Goal: Task Accomplishment & Management: Manage account settings

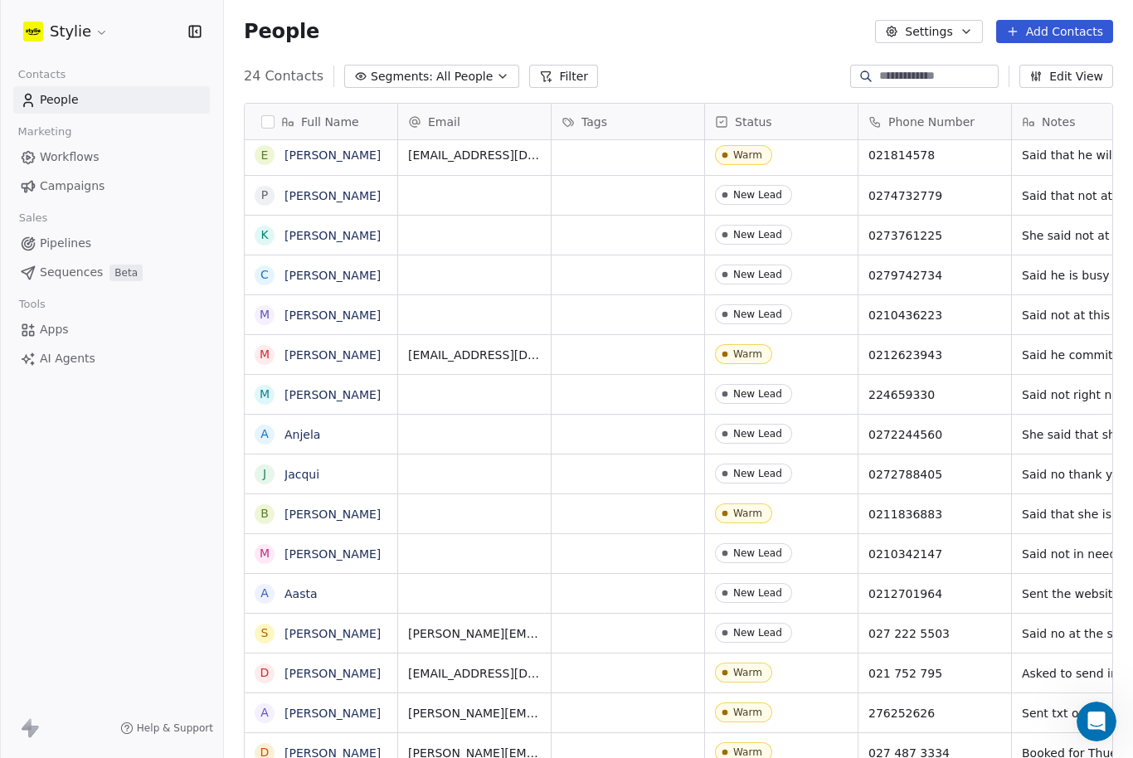
scroll to position [1, 1]
click at [1074, 34] on button "Add Contacts" at bounding box center [1054, 31] width 117 height 23
click at [1029, 71] on span "Create new contact" at bounding box center [1056, 67] width 114 height 17
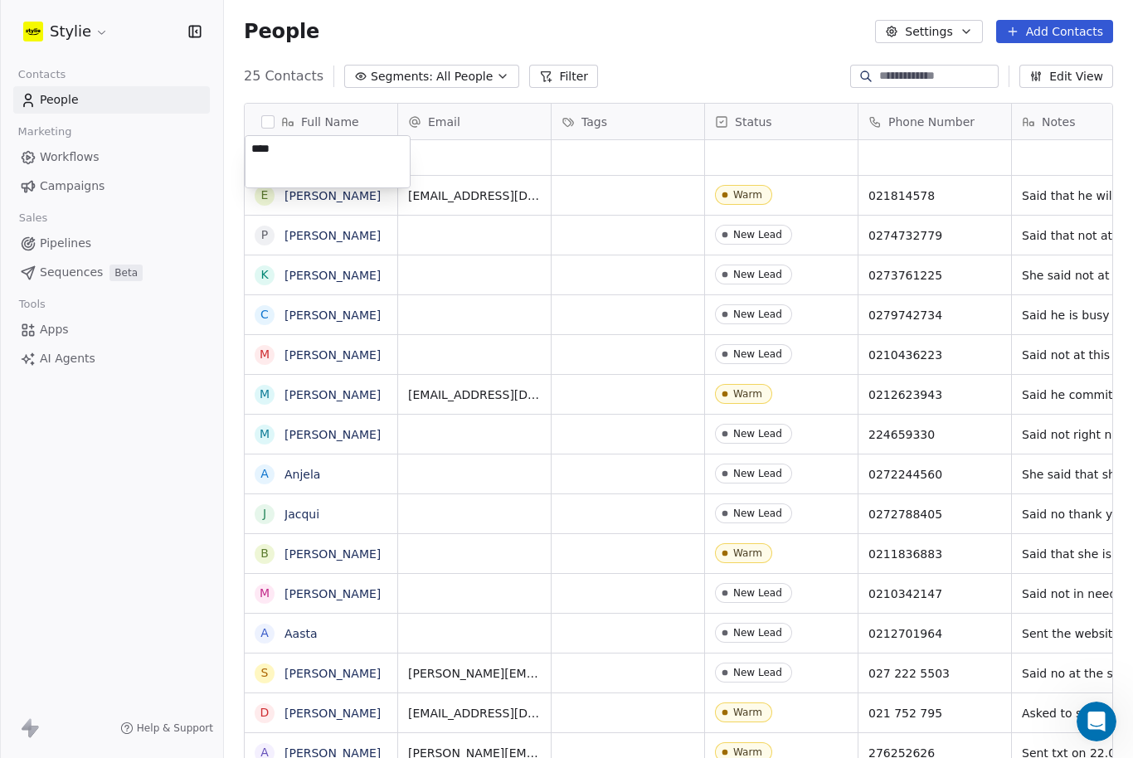
type textarea "*****"
click at [498, 82] on html "Stylie Contacts People Marketing Workflows Campaigns Sales Pipelines Sequences …" at bounding box center [566, 379] width 1133 height 758
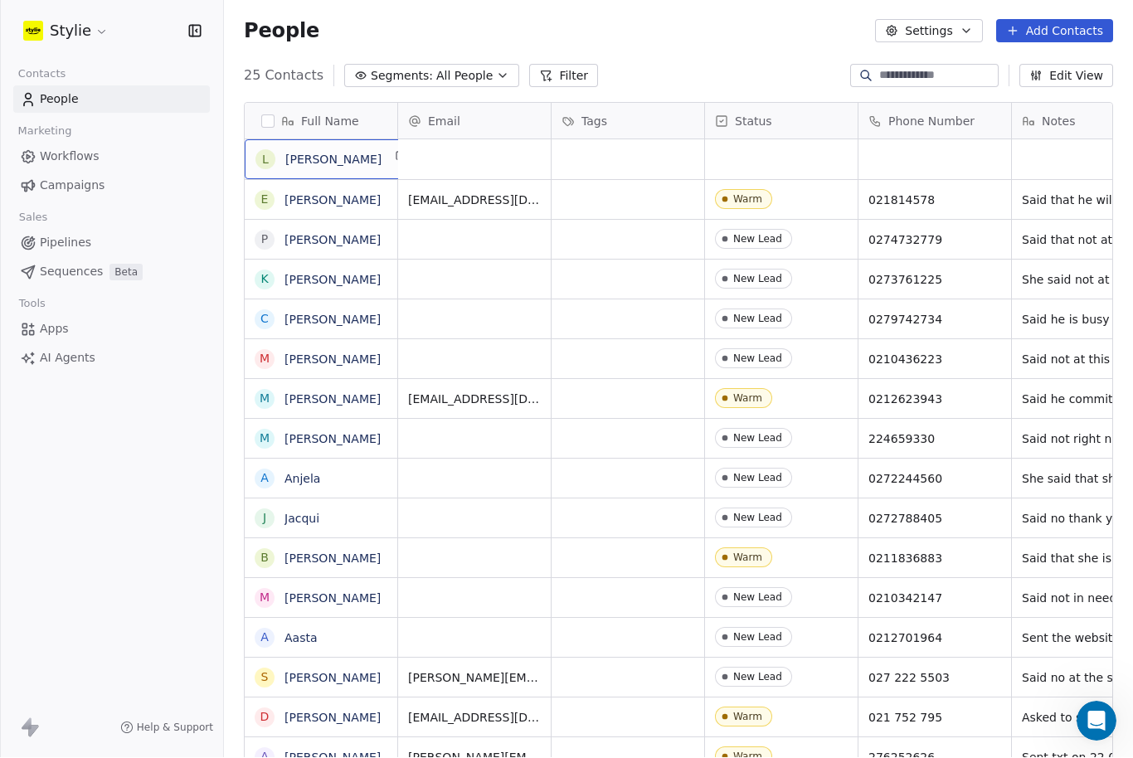
click at [353, 152] on span "[PERSON_NAME]" at bounding box center [333, 160] width 96 height 17
click at [357, 140] on div "[PERSON_NAME]" at bounding box center [333, 160] width 177 height 40
click at [335, 152] on span "[PERSON_NAME]" at bounding box center [333, 160] width 96 height 17
click at [335, 105] on textarea "*****" at bounding box center [320, 111] width 151 height 51
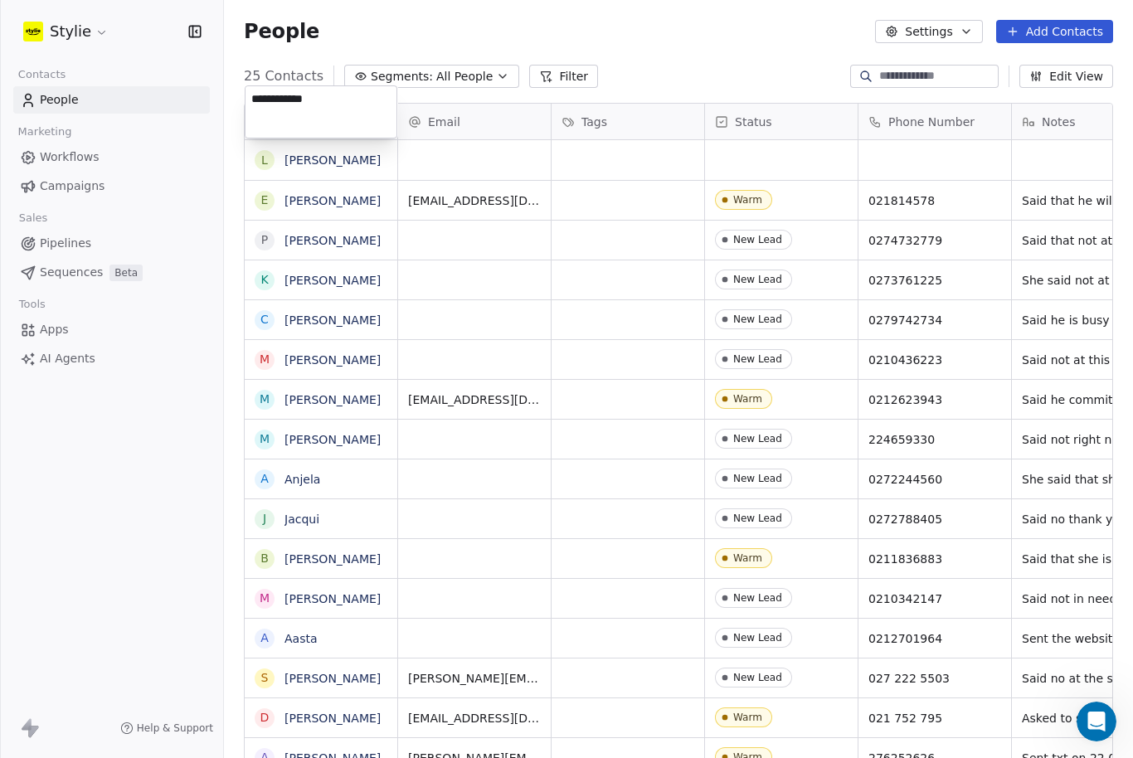
type textarea "**********"
click at [470, 79] on html "[PERSON_NAME] Contacts People Marketing Workflows Campaigns Sales Pipelines Seq…" at bounding box center [566, 379] width 1133 height 758
click at [462, 140] on div "grid" at bounding box center [474, 160] width 153 height 40
click at [449, 140] on div "grid" at bounding box center [474, 160] width 153 height 40
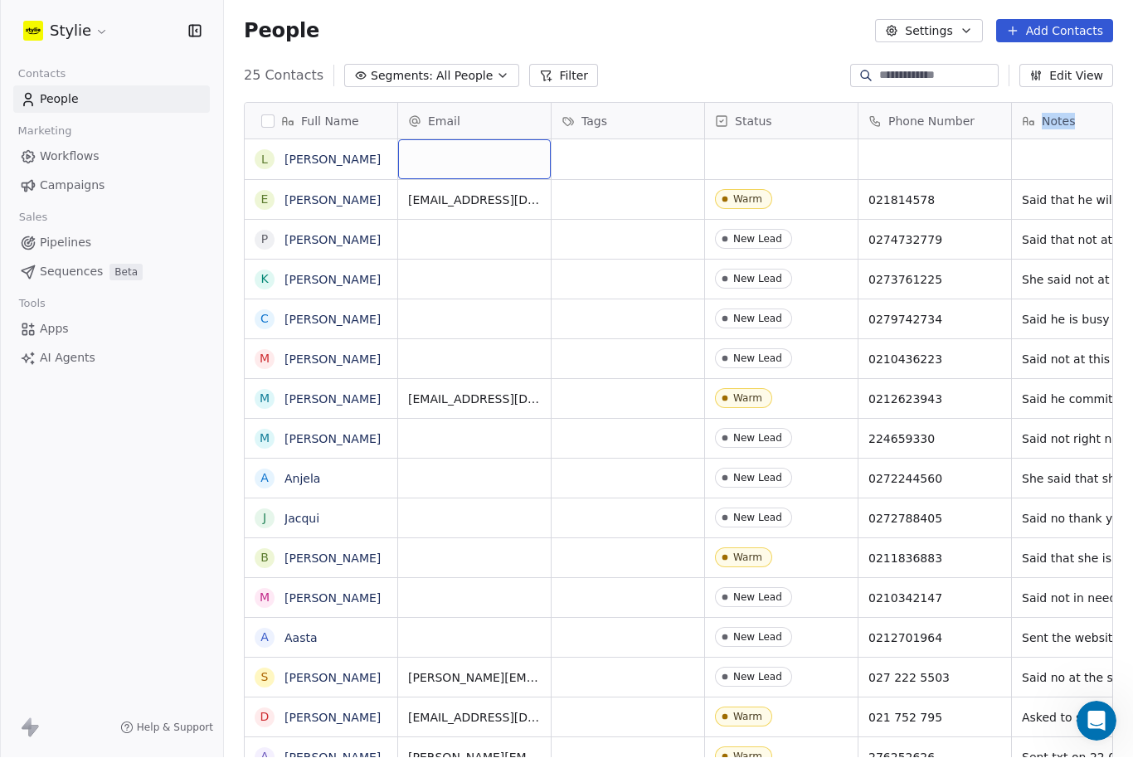
click at [449, 140] on div "grid" at bounding box center [474, 160] width 153 height 40
click at [431, 110] on input "email" at bounding box center [475, 106] width 146 height 33
type input "**********"
click at [766, 76] on html "[PERSON_NAME] Contacts People Marketing Workflows Campaigns Sales Pipelines Seq…" at bounding box center [566, 379] width 1133 height 758
click at [742, 140] on div "grid" at bounding box center [781, 160] width 153 height 40
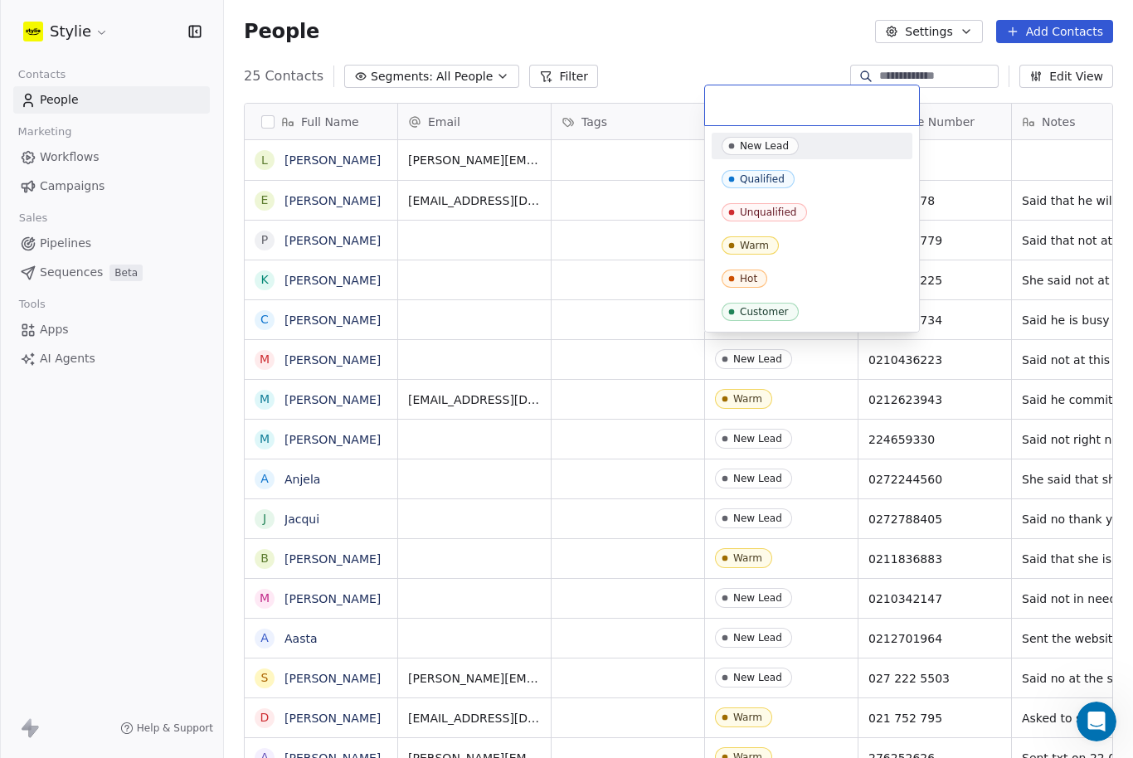
click at [759, 146] on div "New Lead" at bounding box center [764, 146] width 49 height 12
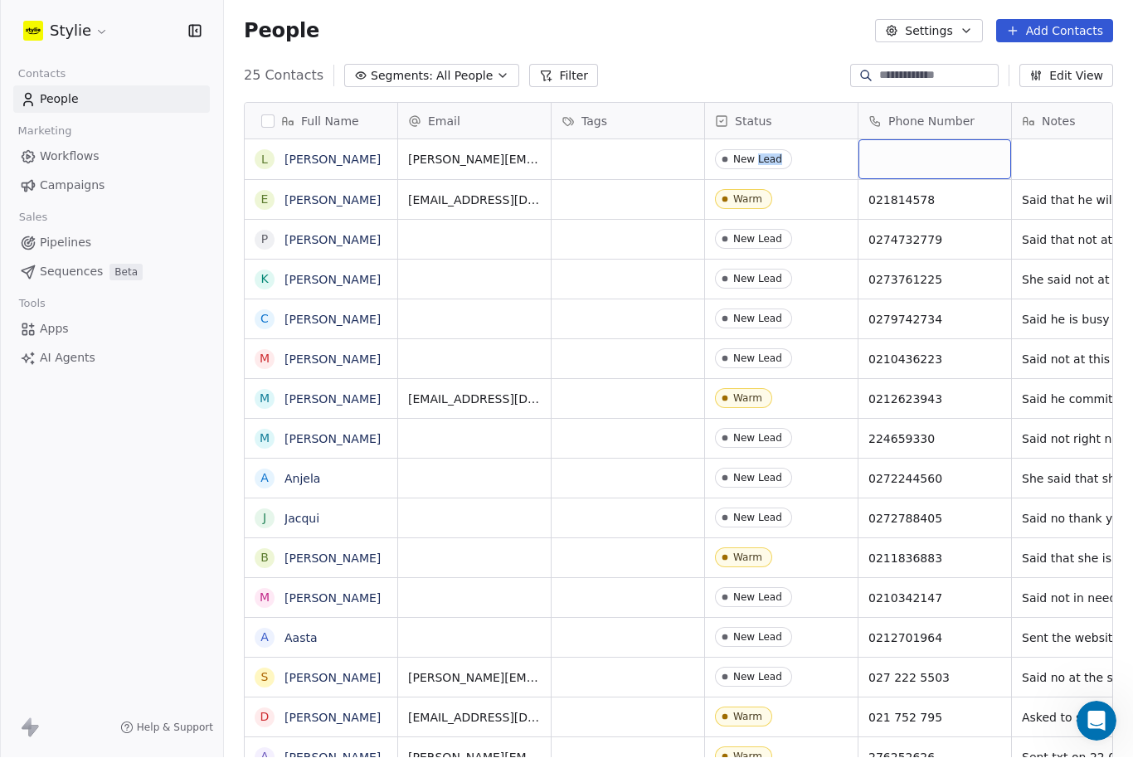
click at [910, 140] on div "grid" at bounding box center [934, 160] width 153 height 40
type input "**********"
click at [1033, 76] on html "[PERSON_NAME] Contacts People Marketing Workflows Campaigns Sales Pipelines Seq…" at bounding box center [566, 379] width 1133 height 758
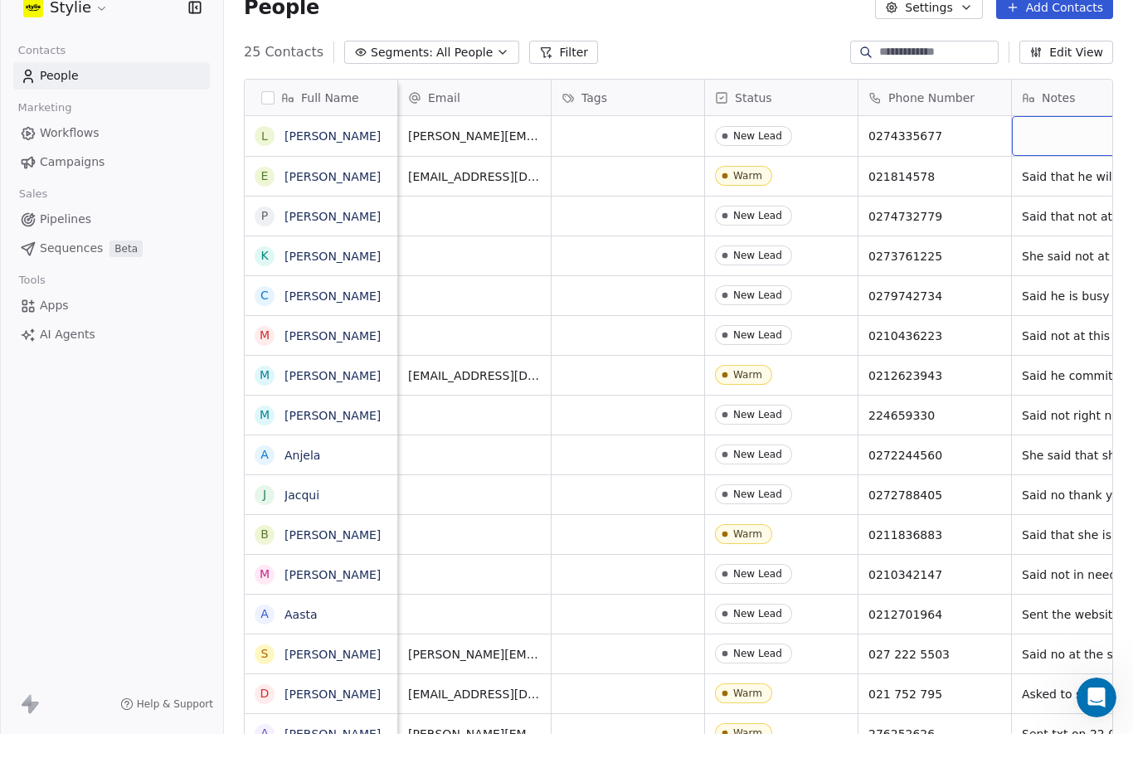
scroll to position [0, 53]
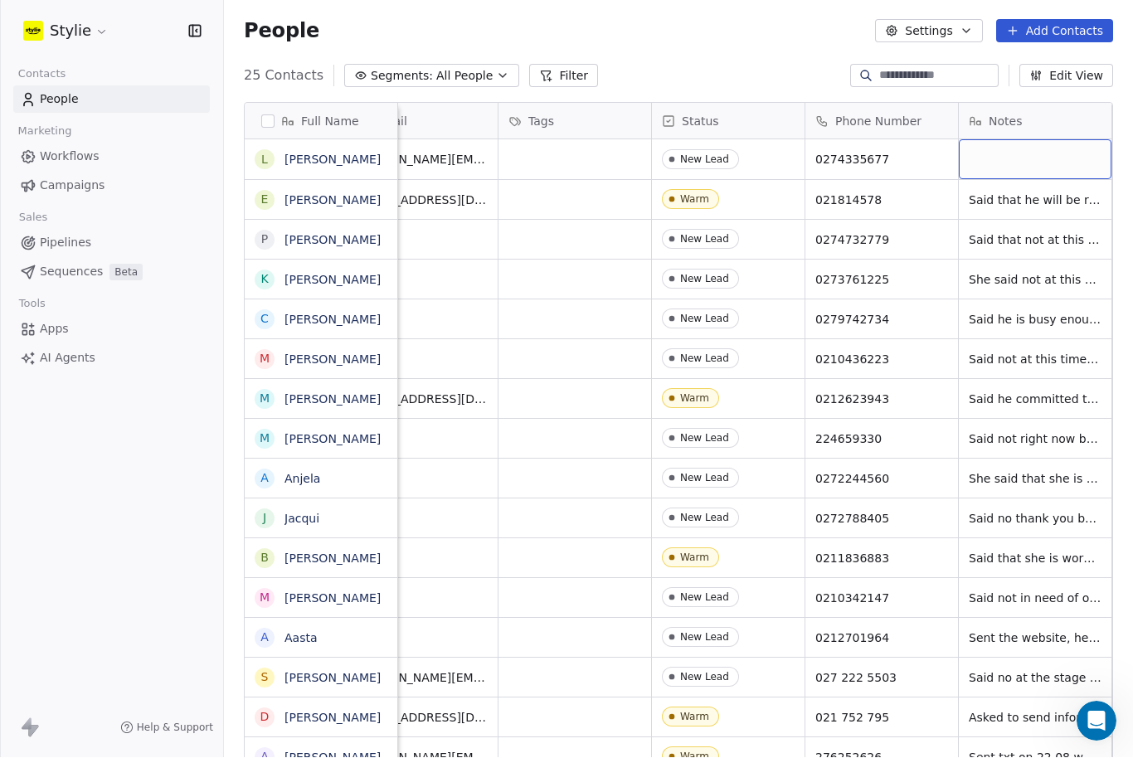
click at [994, 140] on div "grid" at bounding box center [1035, 160] width 153 height 40
click at [994, 105] on textarea at bounding box center [1035, 111] width 151 height 51
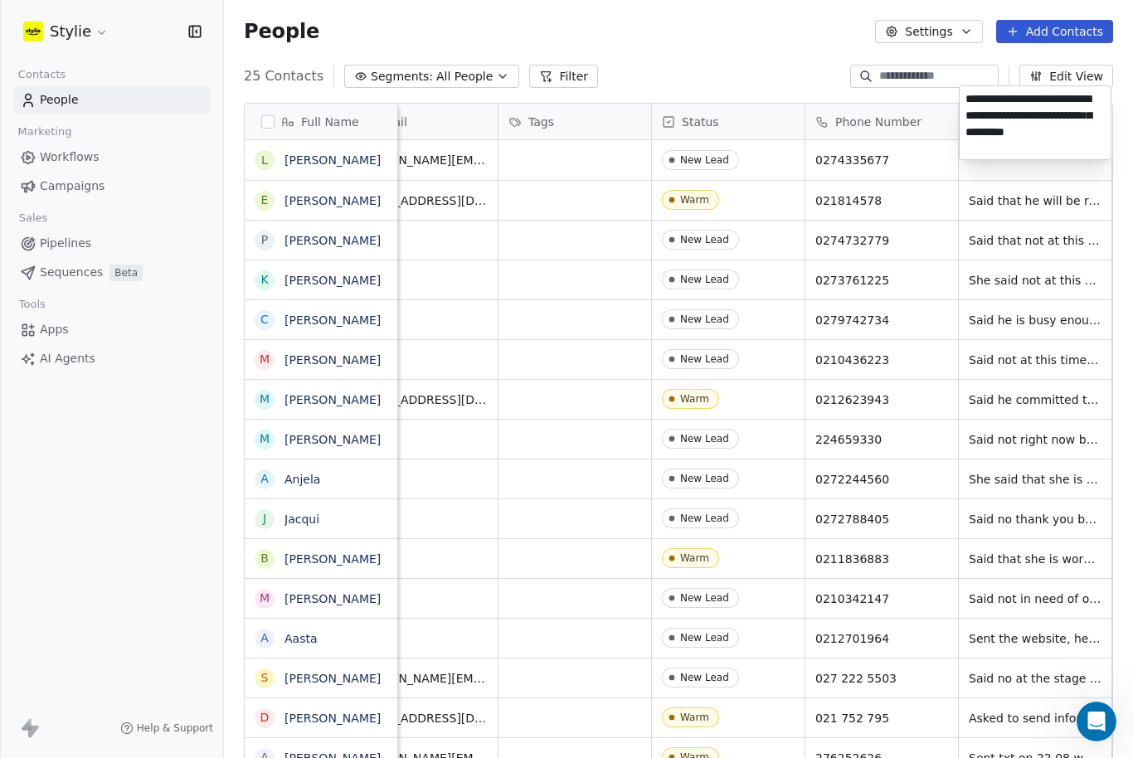
type textarea "**********"
click at [1085, 20] on html "[PERSON_NAME] Contacts People Marketing Workflows Campaigns Sales Pipelines Seq…" at bounding box center [566, 379] width 1133 height 758
click at [1058, 37] on button "Add Contacts" at bounding box center [1054, 31] width 117 height 23
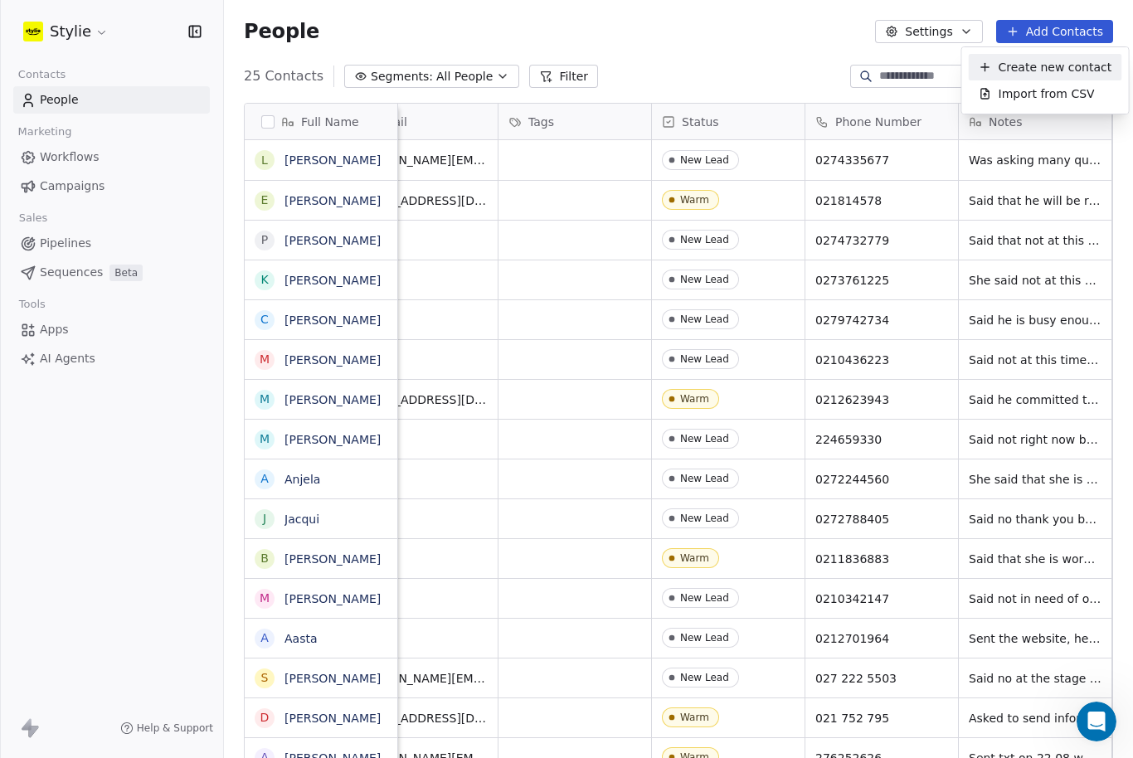
click at [1051, 70] on span "Create new contact" at bounding box center [1056, 67] width 114 height 17
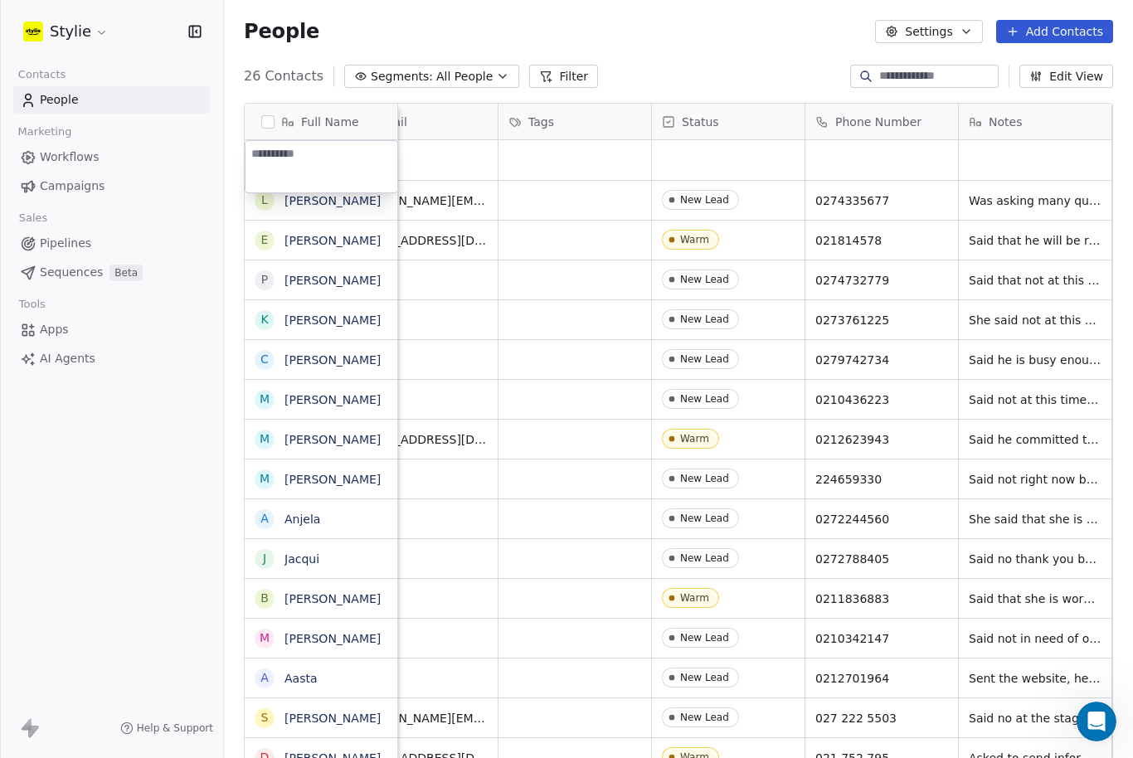
click at [265, 153] on textarea at bounding box center [321, 166] width 152 height 51
type textarea "****"
click at [591, 168] on html "[PERSON_NAME] Contacts People Marketing Workflows Campaigns Sales Pipelines Seq…" at bounding box center [566, 379] width 1133 height 758
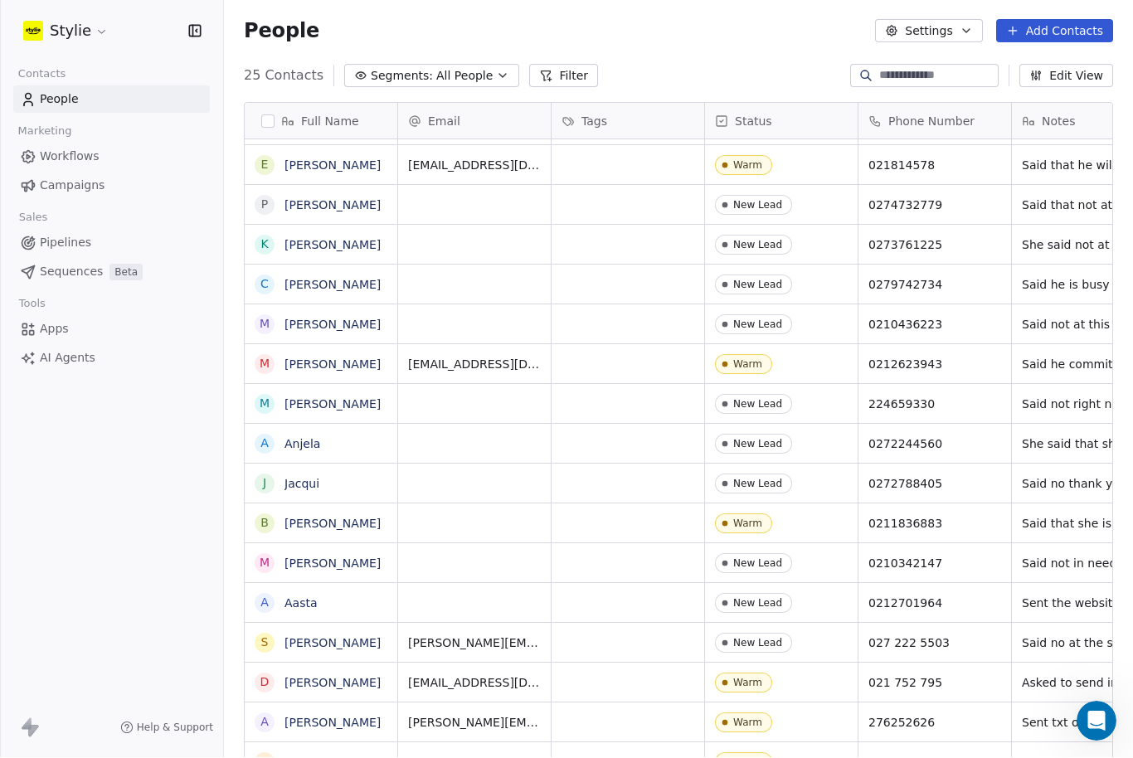
scroll to position [23, 0]
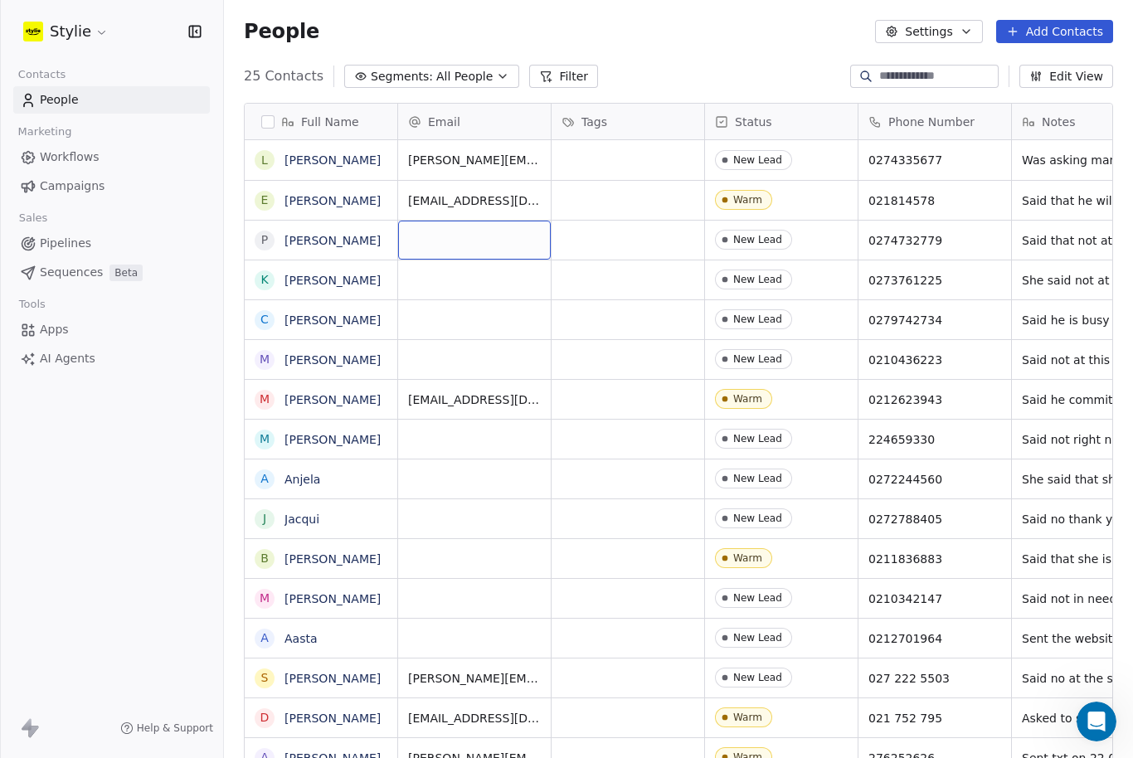
click at [1059, 29] on button "Add Contacts" at bounding box center [1054, 31] width 117 height 23
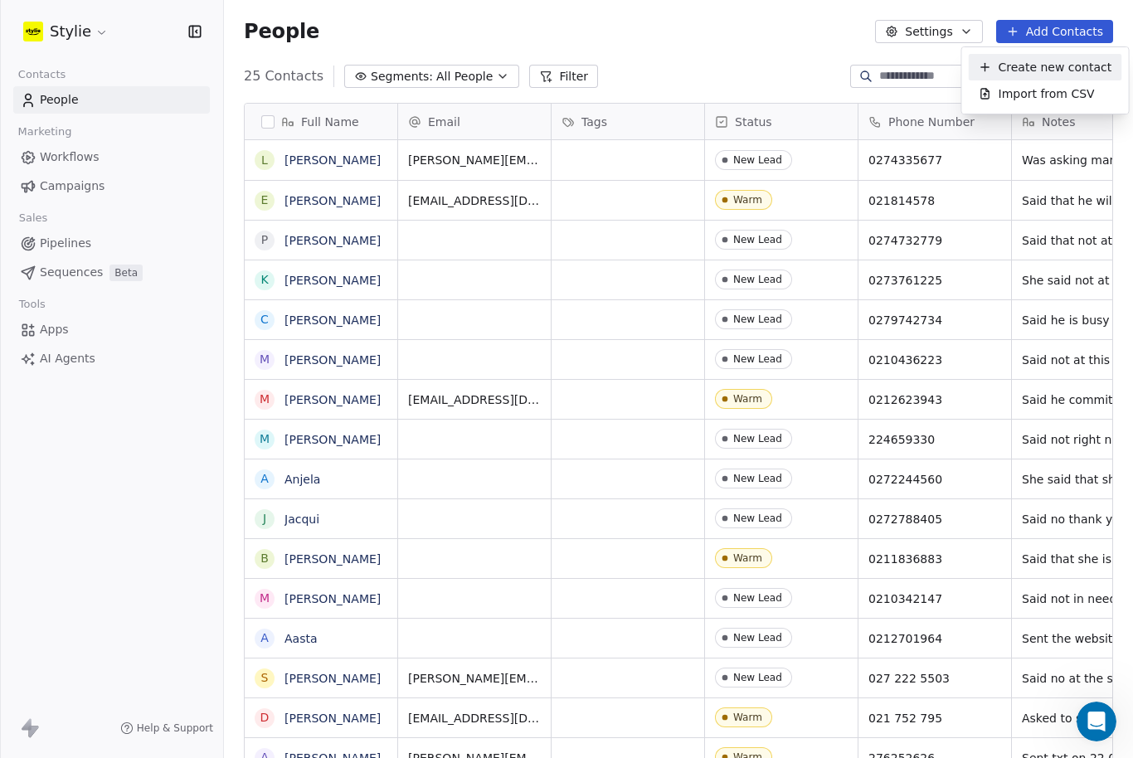
click at [1055, 72] on span "Create new contact" at bounding box center [1056, 67] width 114 height 17
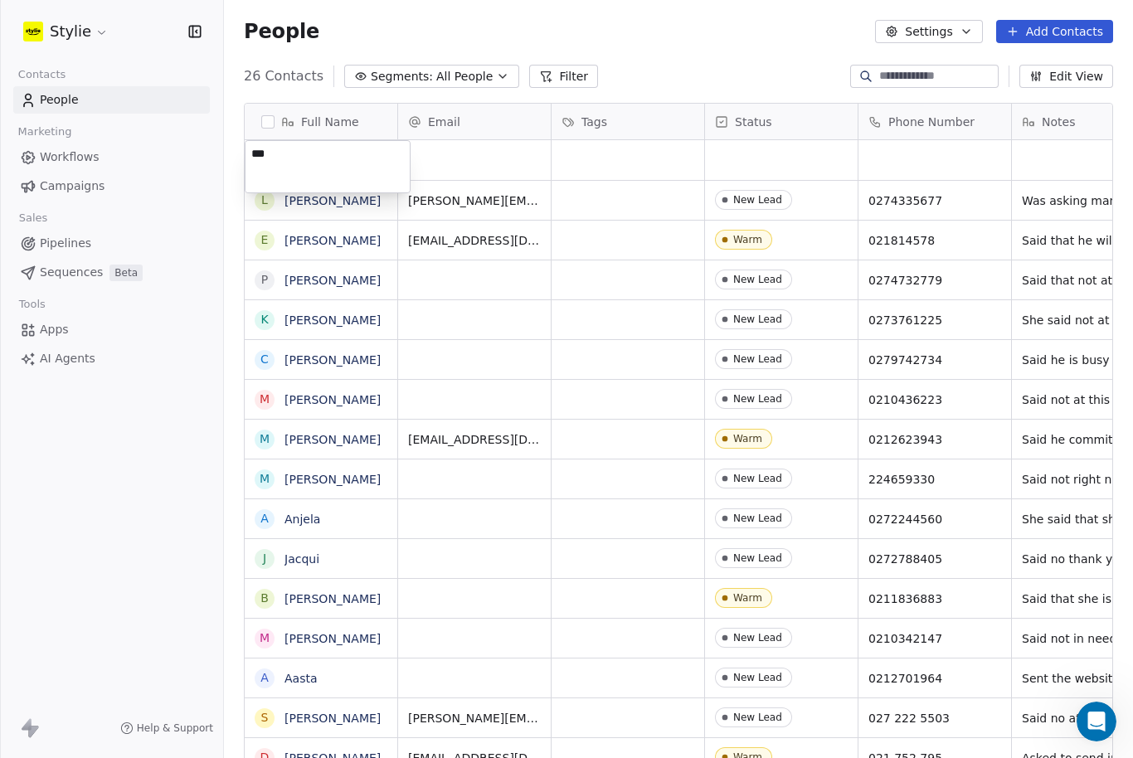
type textarea "****"
drag, startPoint x: 435, startPoint y: 153, endPoint x: 435, endPoint y: 74, distance: 78.8
click at [435, 74] on html "[PERSON_NAME] Contacts People Marketing Workflows Campaigns Sales Pipelines Seq…" at bounding box center [566, 379] width 1133 height 758
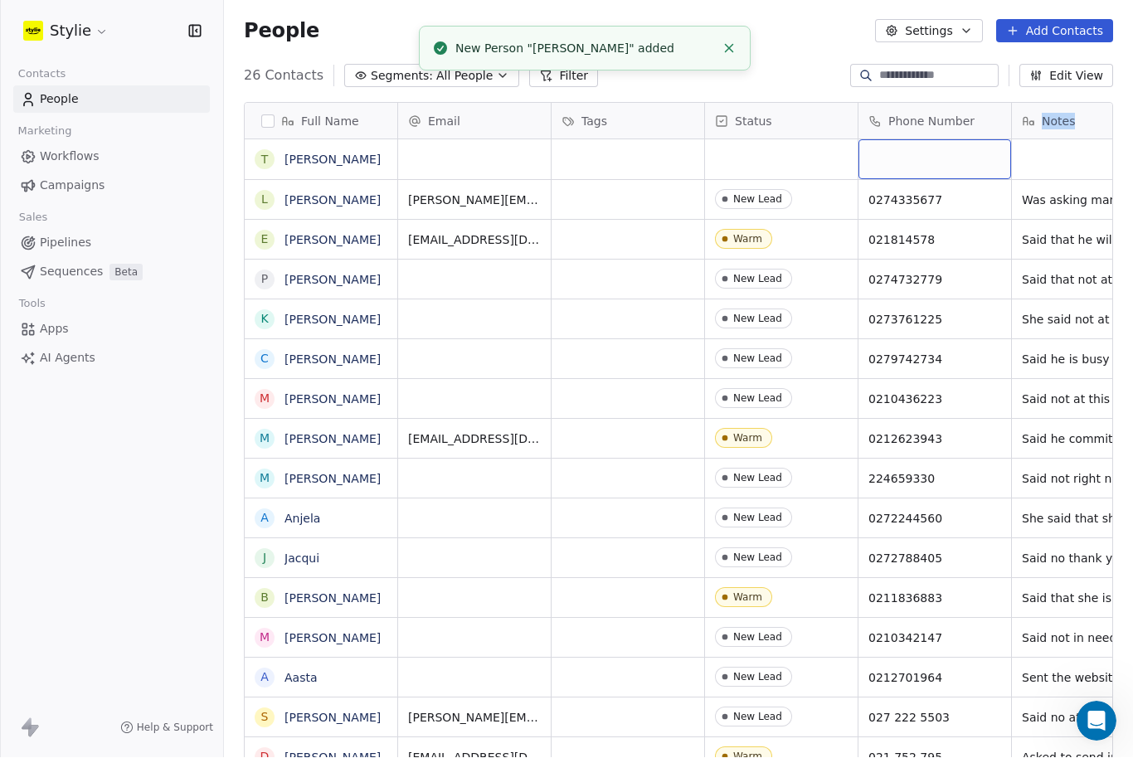
click at [903, 140] on div "grid" at bounding box center [934, 160] width 153 height 40
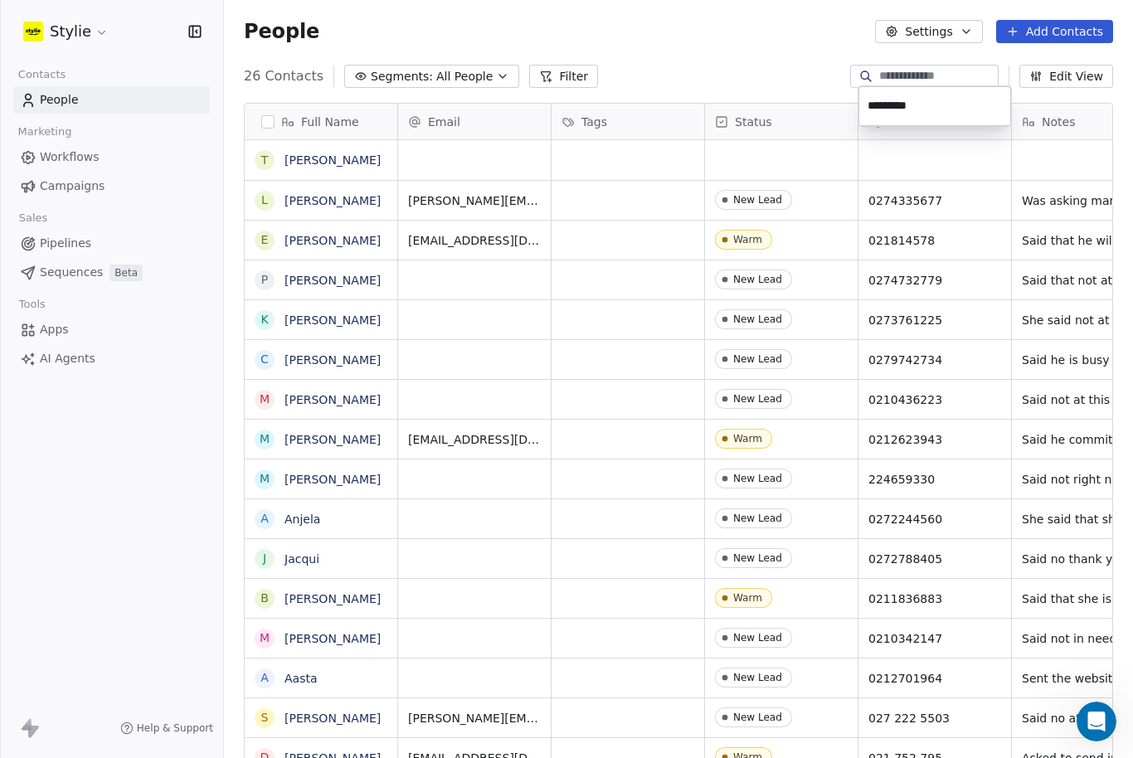
type input "**********"
click at [780, 74] on html "[PERSON_NAME] Contacts People Marketing Workflows Campaigns Sales Pipelines Seq…" at bounding box center [566, 379] width 1133 height 758
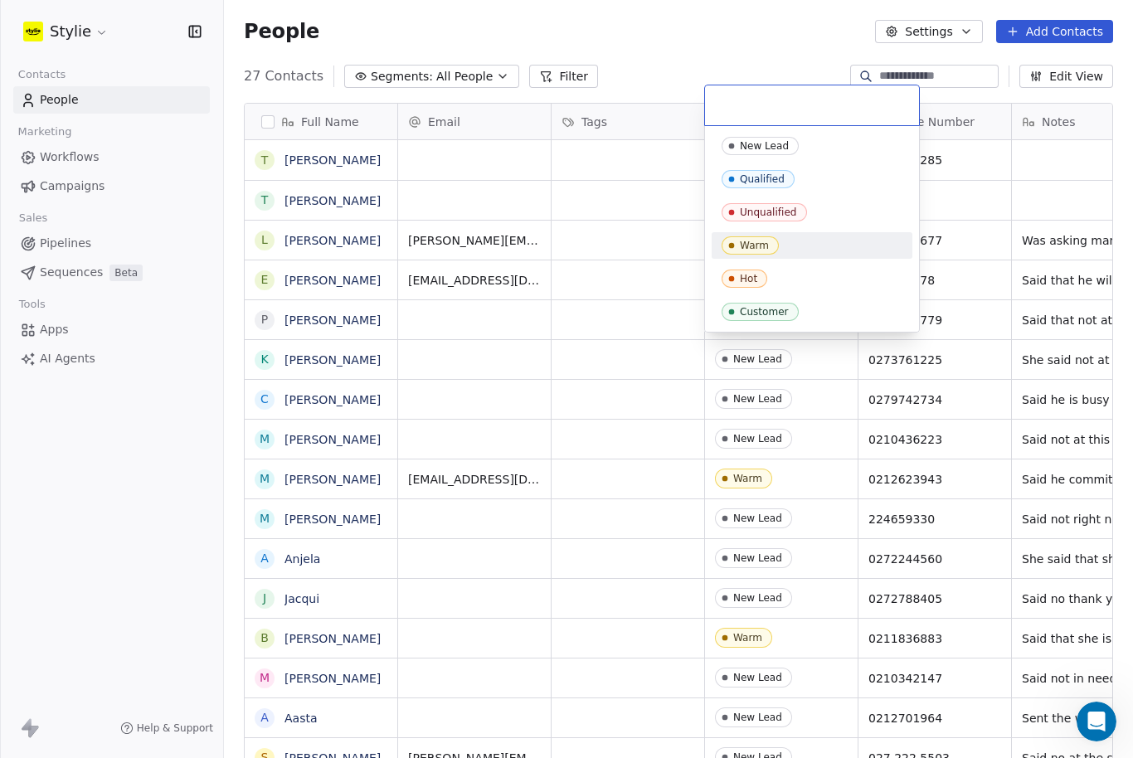
click at [755, 250] on div "Warm" at bounding box center [754, 246] width 29 height 12
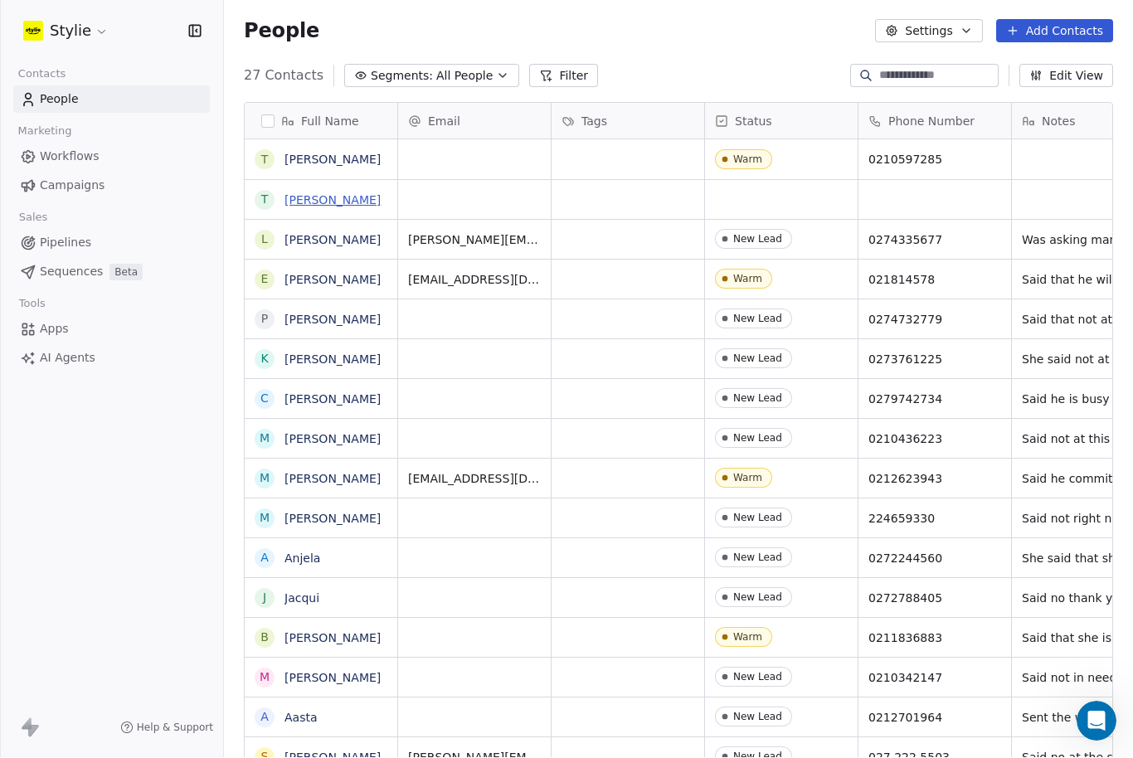
click at [304, 194] on link "[PERSON_NAME]" at bounding box center [332, 200] width 96 height 13
click at [551, 181] on div "grid" at bounding box center [474, 200] width 153 height 39
drag, startPoint x: 644, startPoint y: 150, endPoint x: 1063, endPoint y: 103, distance: 421.5
click at [0, 0] on html "[PERSON_NAME] Contacts People Marketing Workflows Campaigns Sales Pipelines Seq…" at bounding box center [566, 379] width 1133 height 758
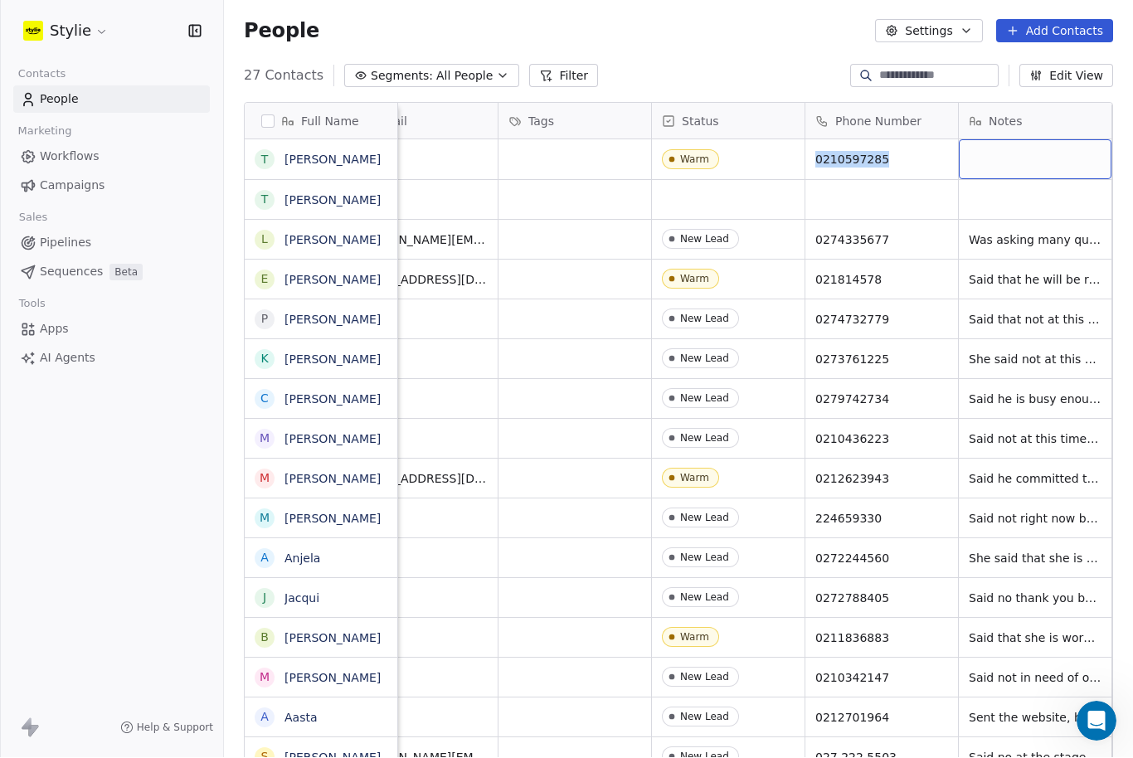
click at [0, 0] on html "[PERSON_NAME] Contacts People Marketing Workflows Campaigns Sales Pipelines Seq…" at bounding box center [566, 379] width 1133 height 758
click at [1041, 140] on div "grid" at bounding box center [1035, 160] width 153 height 40
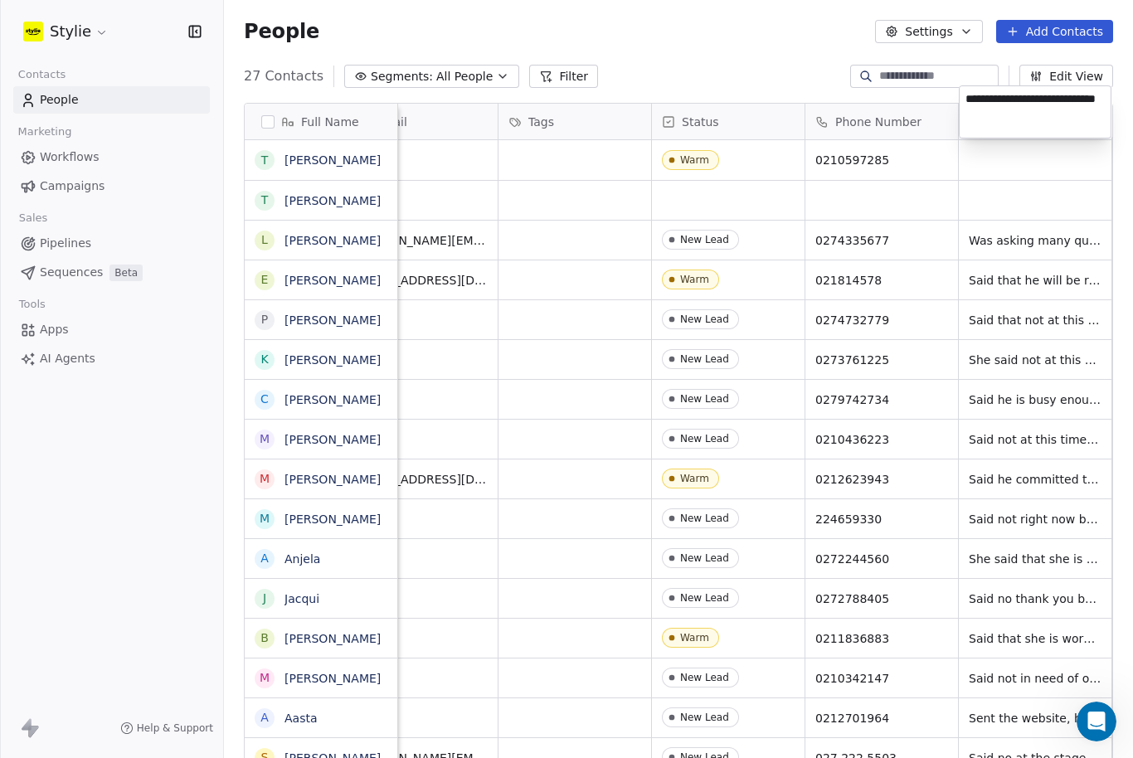
type textarea "**********"
click at [1060, 146] on html "[PERSON_NAME] Contacts People Marketing Workflows Campaigns Sales Pipelines Seq…" at bounding box center [566, 379] width 1133 height 758
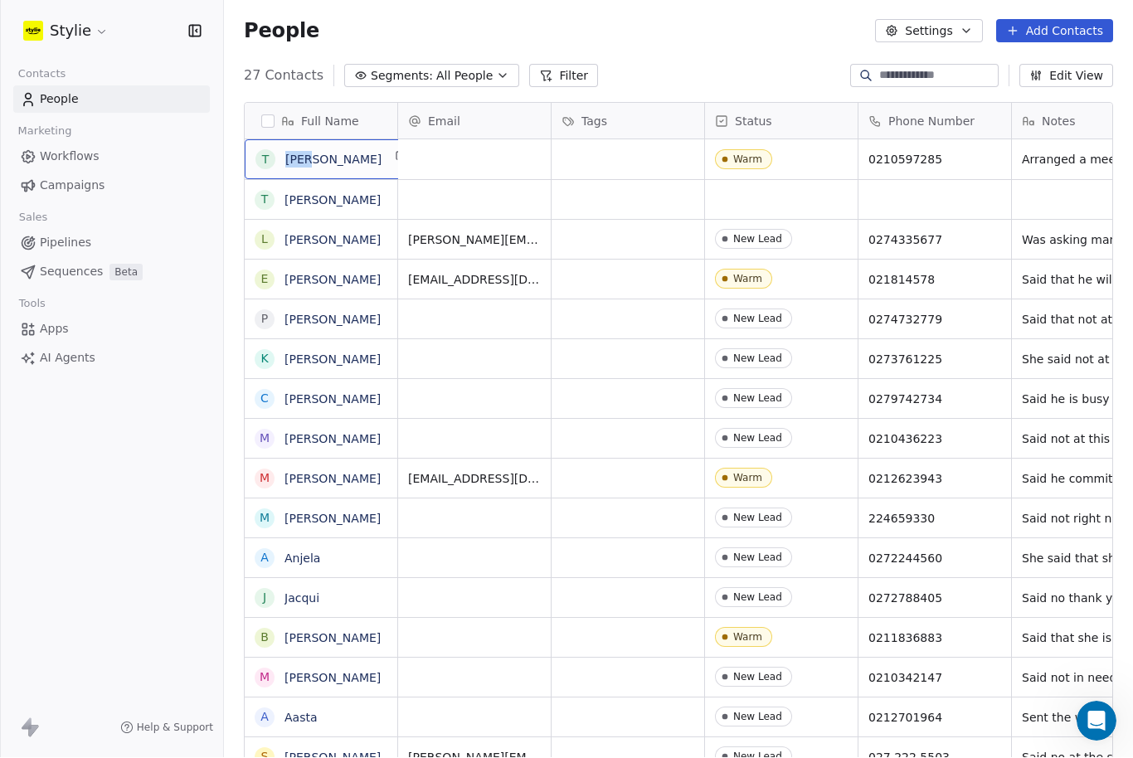
click at [333, 152] on span "[PERSON_NAME]" at bounding box center [333, 160] width 96 height 17
click at [298, 107] on textarea "****" at bounding box center [320, 111] width 151 height 51
drag, startPoint x: 438, startPoint y: 127, endPoint x: 439, endPoint y: 103, distance: 24.1
click at [439, 103] on html "[PERSON_NAME] Contacts People Marketing Workflows Campaigns Sales Pipelines Seq…" at bounding box center [566, 379] width 1133 height 758
click at [344, 152] on span "[PERSON_NAME]" at bounding box center [333, 160] width 96 height 17
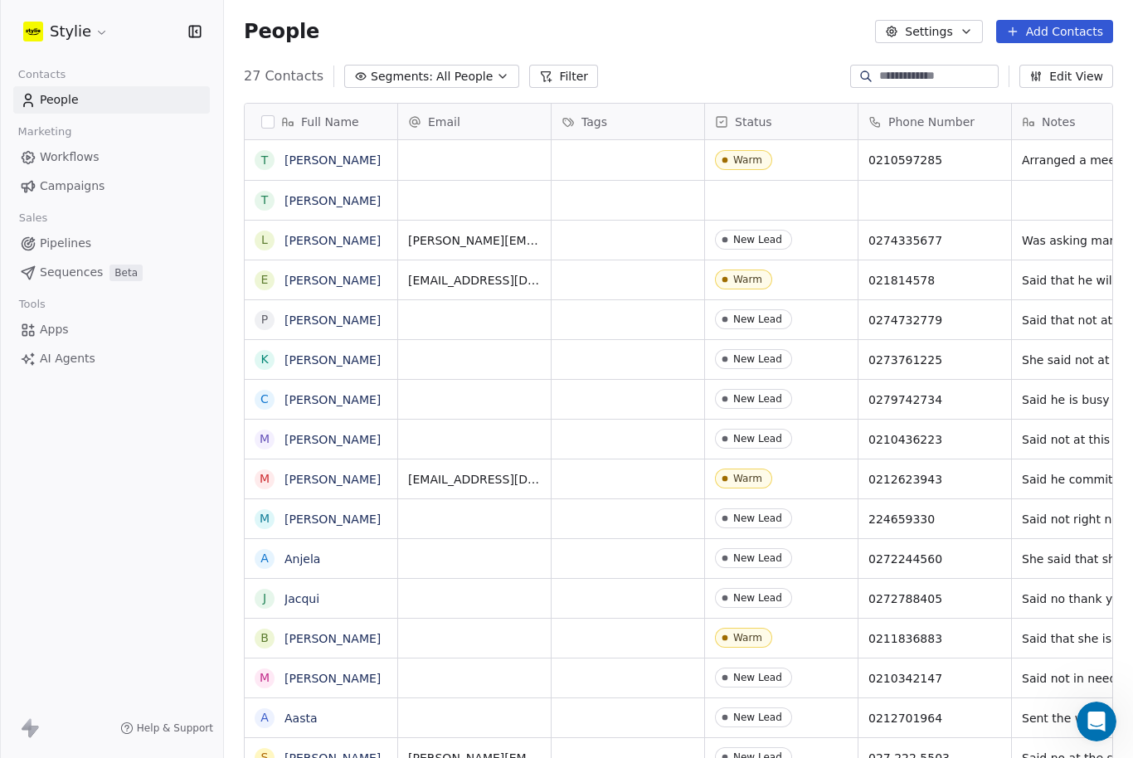
click at [443, 96] on html "[PERSON_NAME] Contacts People Marketing Workflows Campaigns Sales Pipelines Seq…" at bounding box center [566, 379] width 1133 height 758
click at [0, 0] on html "[PERSON_NAME] Contacts People Marketing Workflows Campaigns Sales Pipelines Seq…" at bounding box center [566, 379] width 1133 height 758
click at [287, 202] on link "[PERSON_NAME]" at bounding box center [332, 200] width 96 height 13
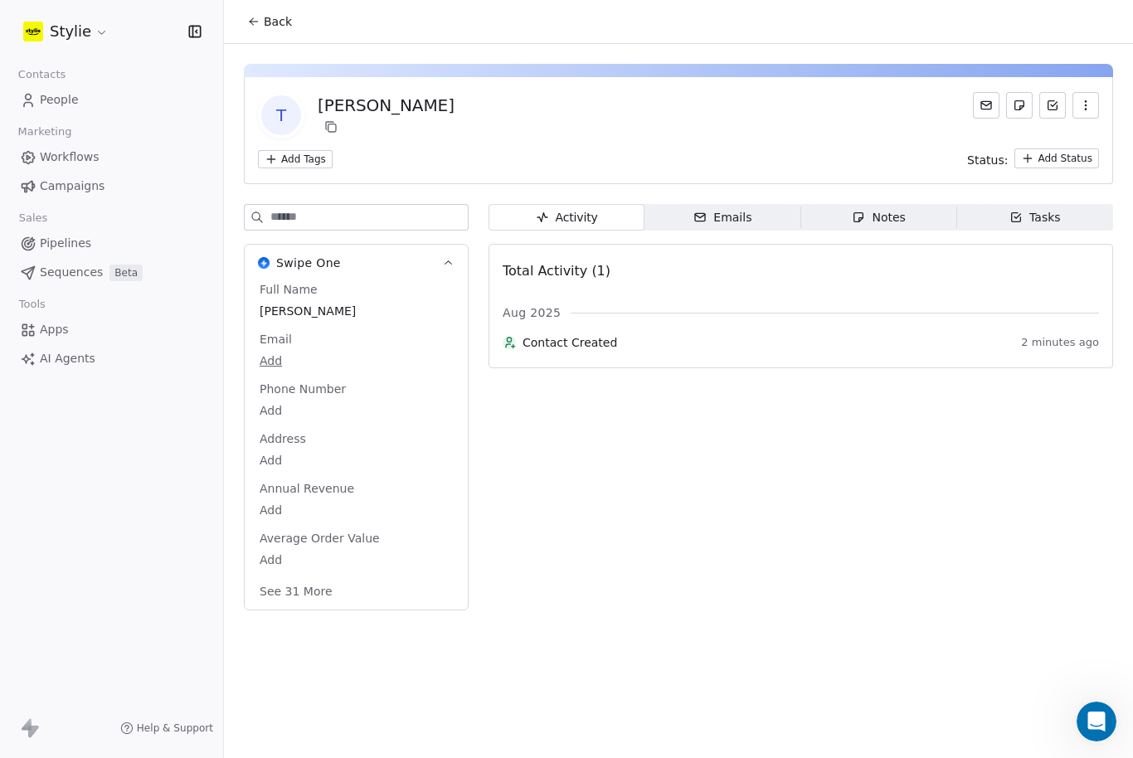
click at [247, 19] on icon at bounding box center [253, 21] width 13 height 13
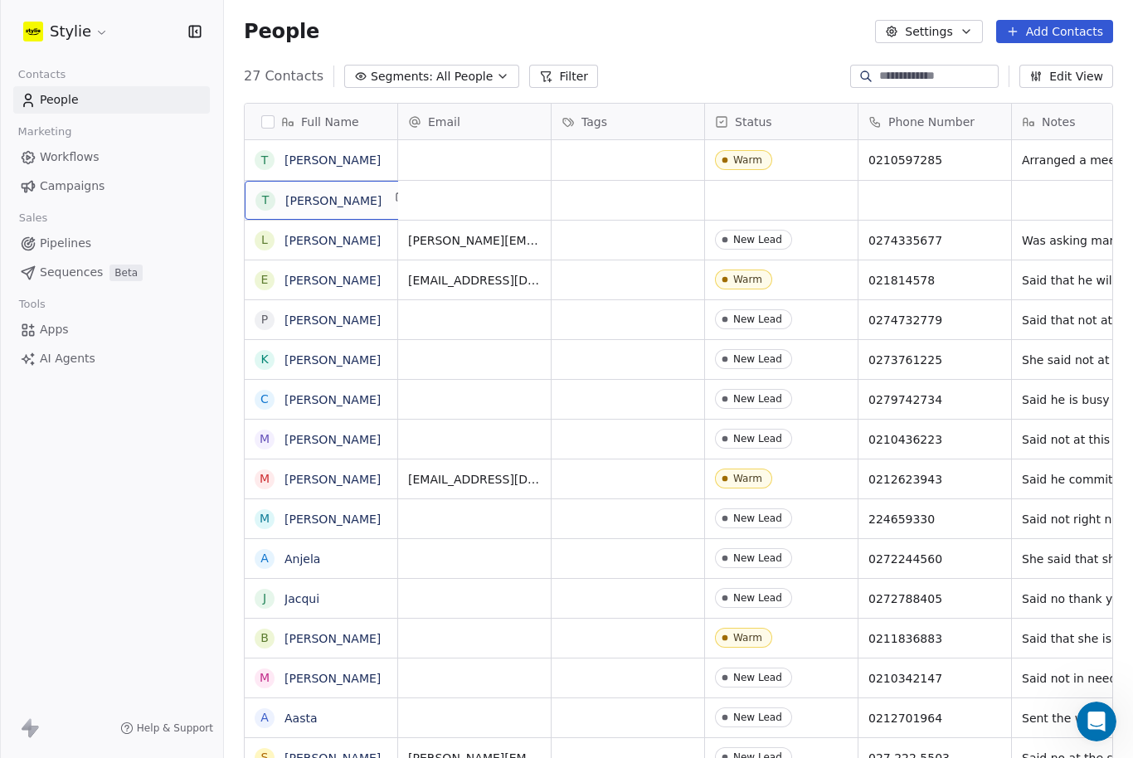
scroll to position [21, 0]
click at [348, 192] on span "[PERSON_NAME]" at bounding box center [333, 200] width 96 height 17
drag, startPoint x: 497, startPoint y: 182, endPoint x: 497, endPoint y: 124, distance: 58.1
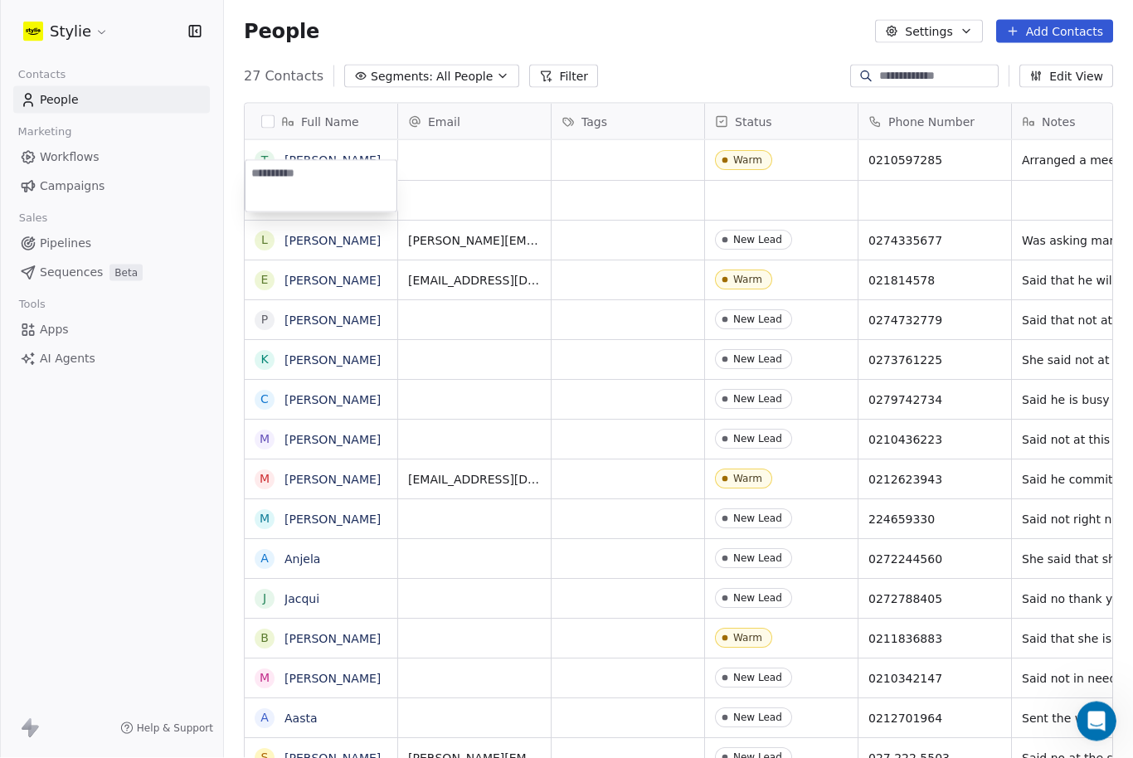
click at [497, 124] on html "[PERSON_NAME] Contacts People Marketing Workflows Campaigns Sales Pipelines Seq…" at bounding box center [566, 379] width 1133 height 758
click at [334, 181] on div "T [PERSON_NAME]" at bounding box center [333, 200] width 177 height 39
click at [516, 86] on html "[PERSON_NAME] Contacts People Marketing Workflows Campaigns Sales Pipelines Seq…" at bounding box center [566, 379] width 1133 height 758
click at [0, 0] on html "[PERSON_NAME] Contacts People Marketing Workflows Campaigns Sales Pipelines Seq…" at bounding box center [566, 379] width 1133 height 758
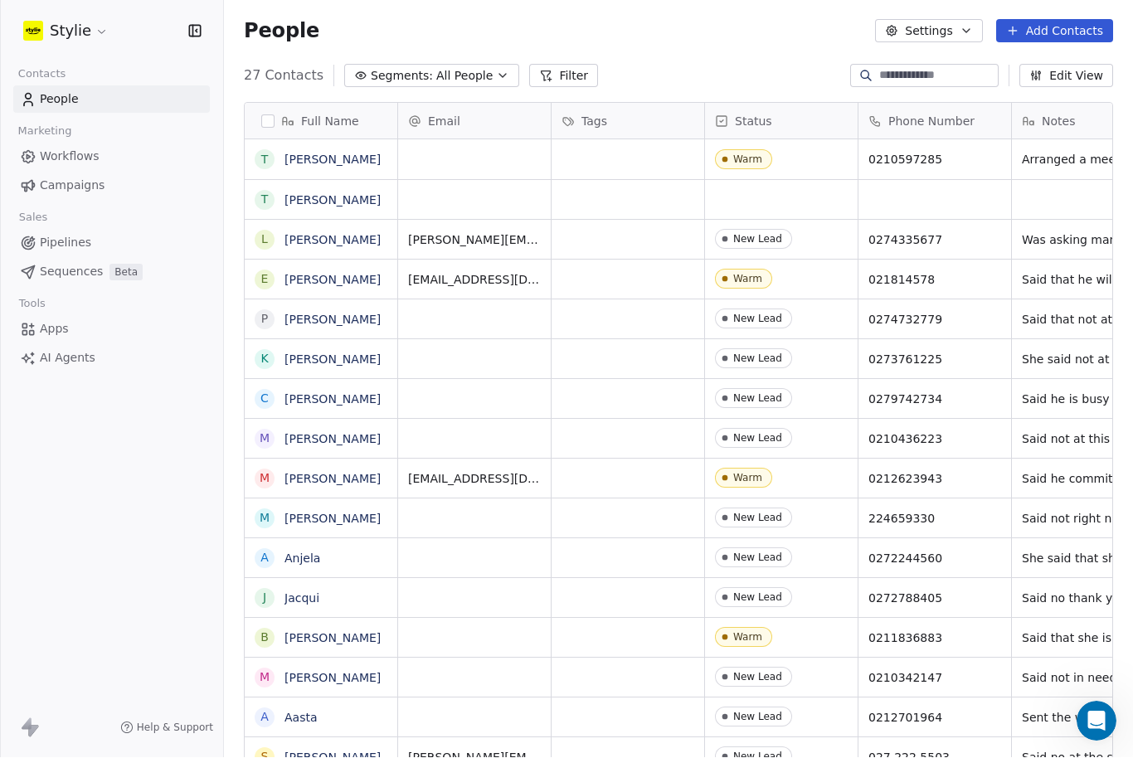
click at [0, 0] on html "[PERSON_NAME] Contacts People Marketing Workflows Campaigns Sales Pipelines Seq…" at bounding box center [566, 379] width 1133 height 758
click at [312, 181] on div "T [PERSON_NAME]" at bounding box center [333, 200] width 177 height 39
click at [328, 144] on textarea "****" at bounding box center [320, 151] width 151 height 51
click at [264, 194] on button "grid" at bounding box center [264, 200] width 13 height 13
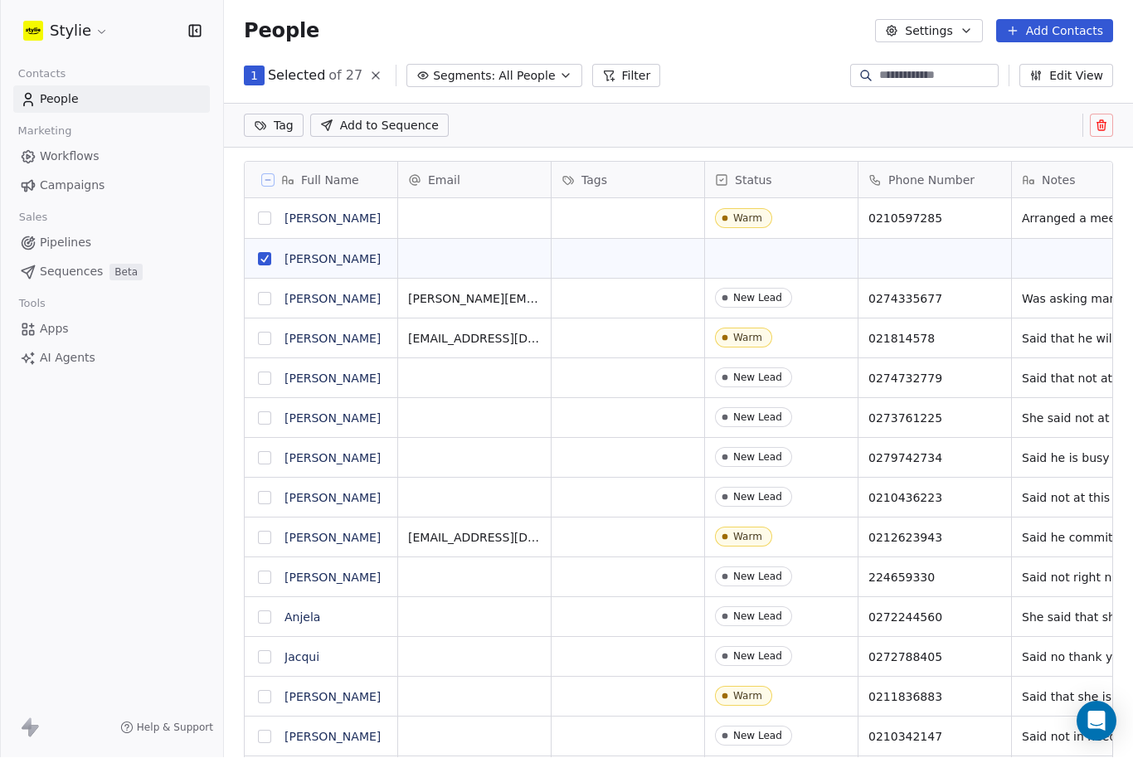
click at [1102, 114] on button at bounding box center [1101, 125] width 23 height 23
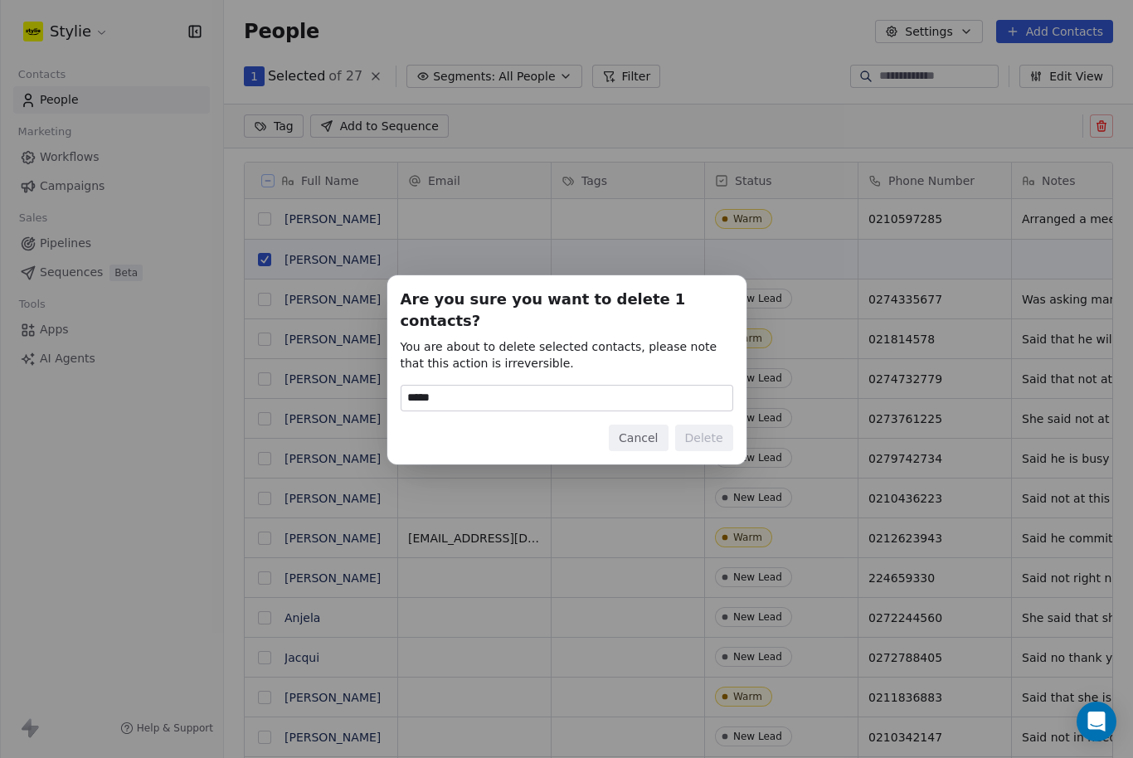
type input "******"
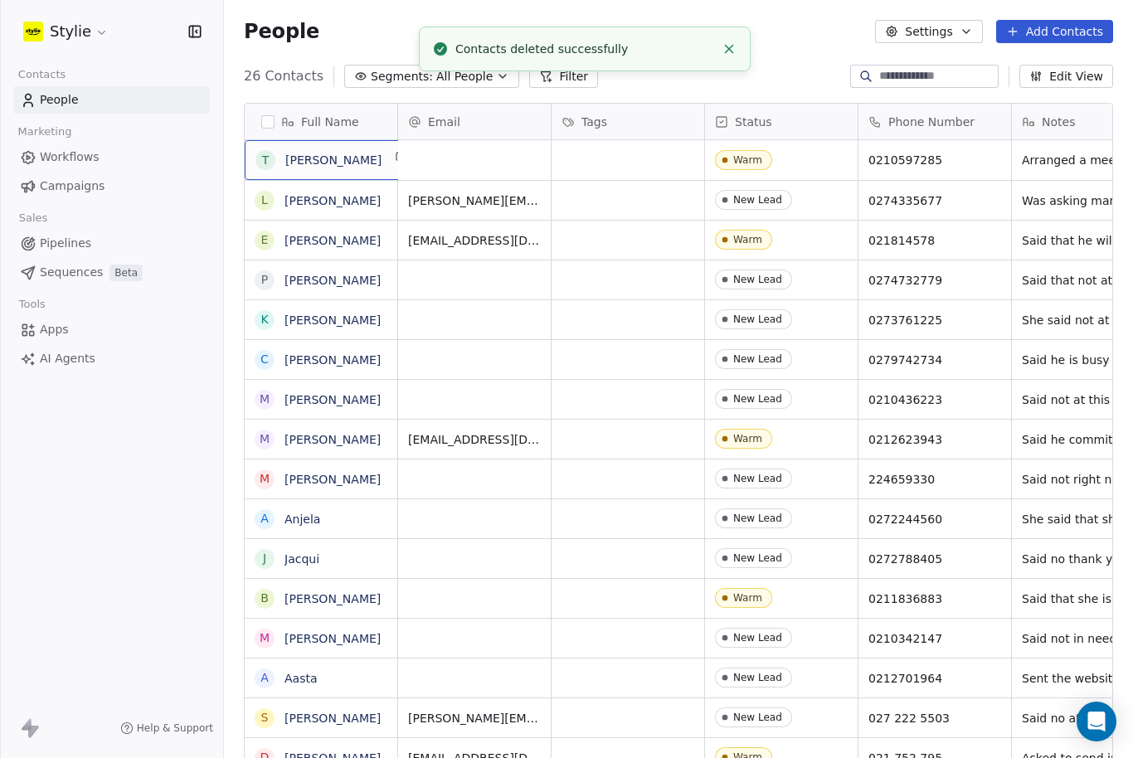
drag, startPoint x: 277, startPoint y: 123, endPoint x: 260, endPoint y: 122, distance: 17.4
click at [270, 150] on div "T" at bounding box center [265, 160] width 20 height 20
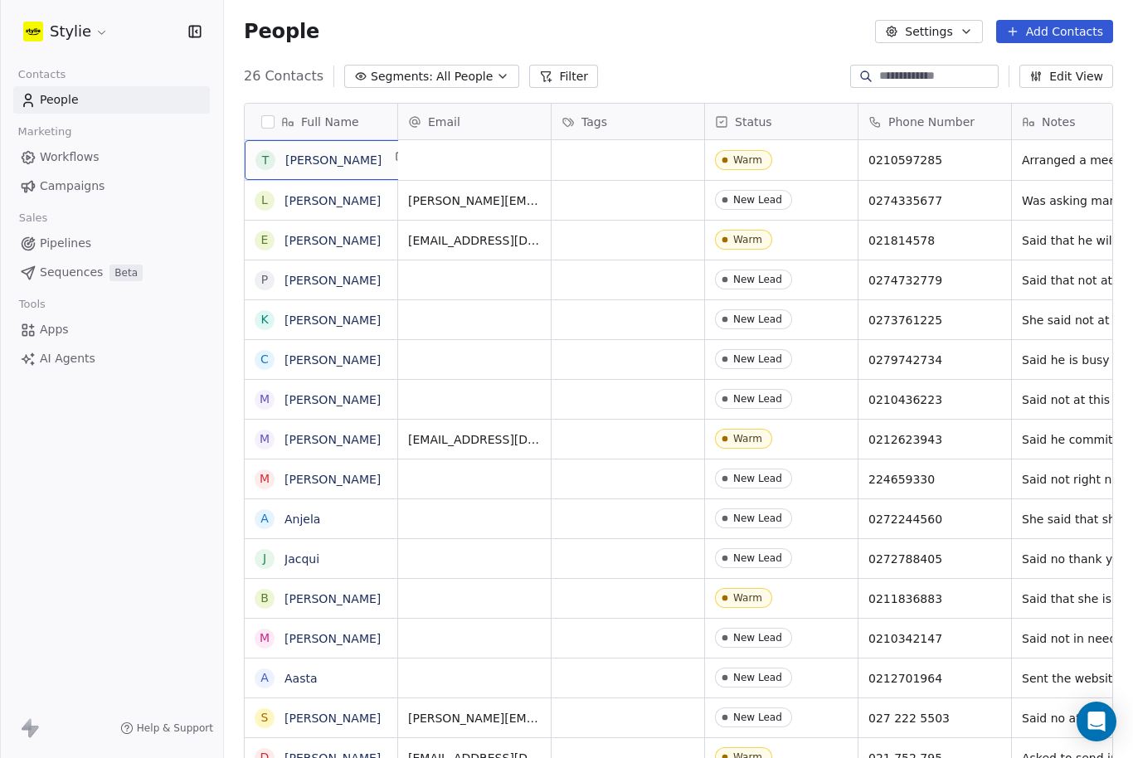
click at [311, 152] on span "[PERSON_NAME]" at bounding box center [333, 160] width 96 height 17
click at [288, 153] on link "[PERSON_NAME]" at bounding box center [332, 159] width 96 height 13
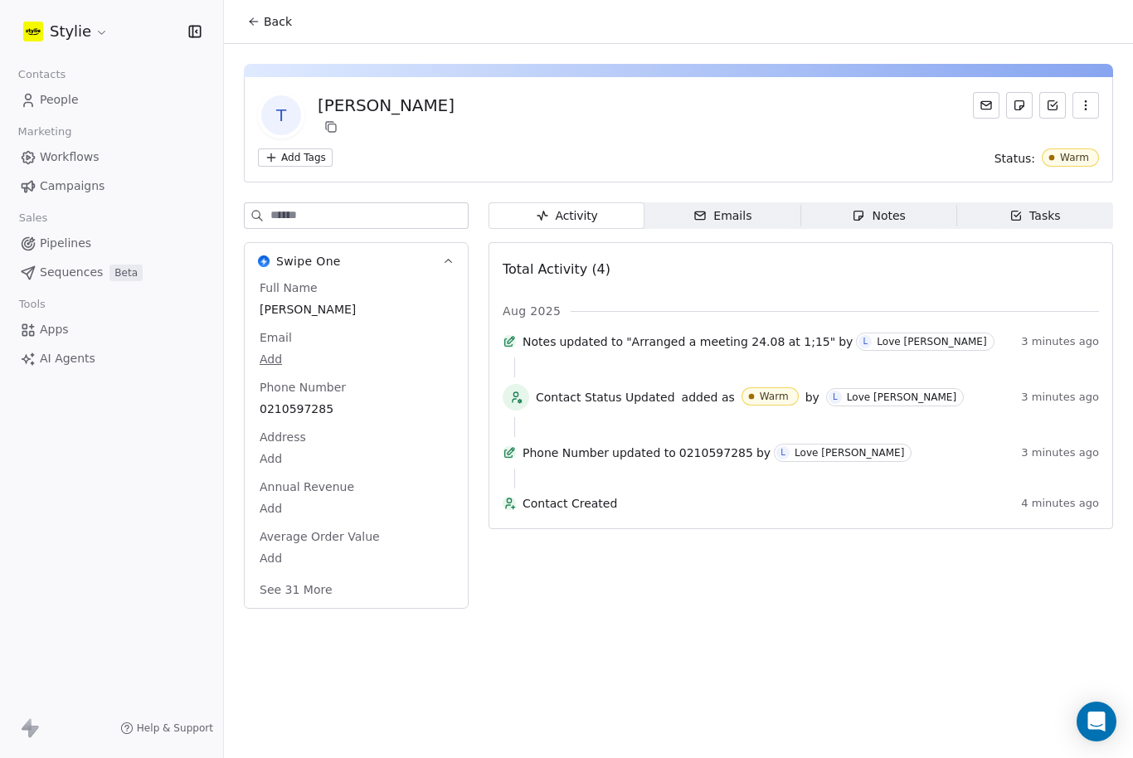
click at [884, 207] on div "Notes" at bounding box center [878, 215] width 53 height 17
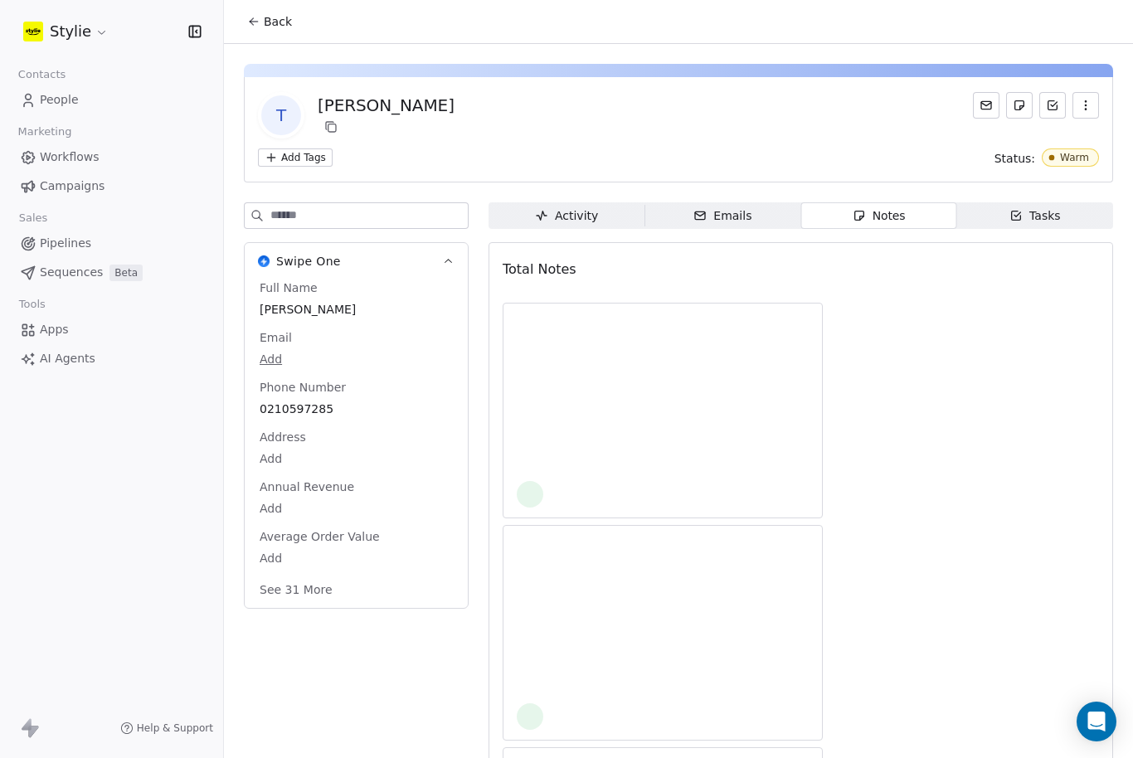
click at [1030, 207] on div "Tasks" at bounding box center [1034, 215] width 51 height 17
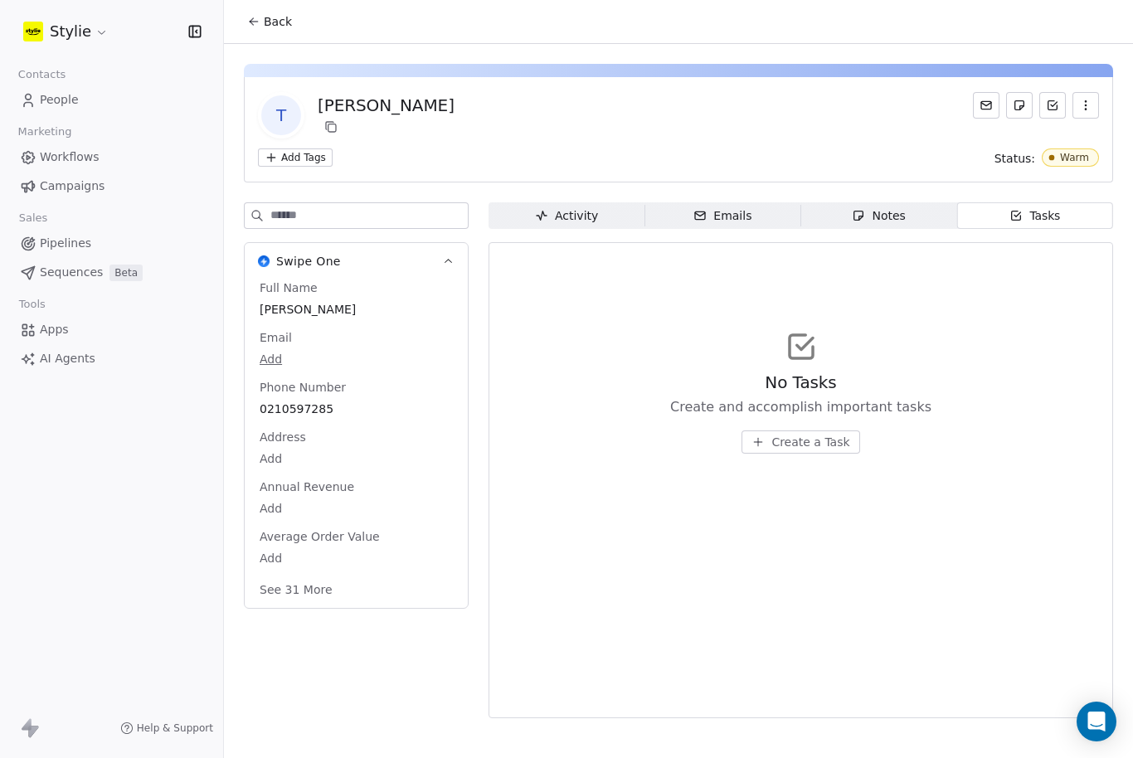
click at [814, 434] on span "Create a Task" at bounding box center [810, 442] width 78 height 17
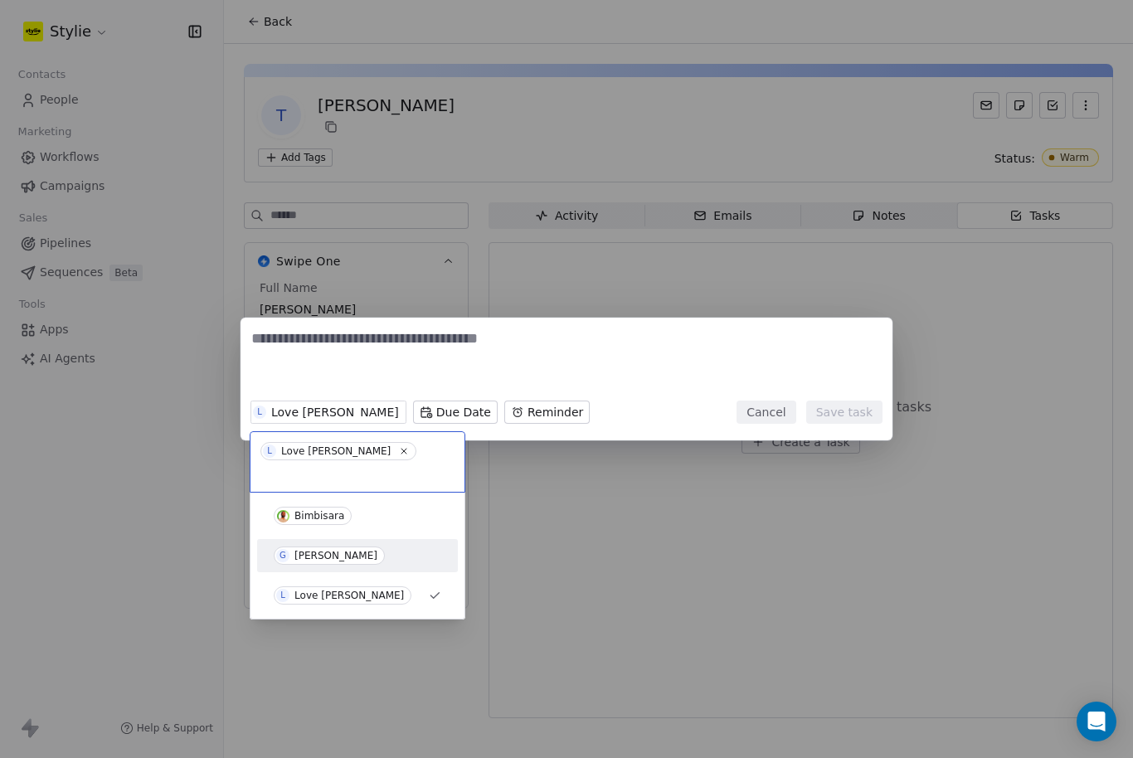
click at [308, 550] on div "Gareth Fleck" at bounding box center [335, 556] width 83 height 12
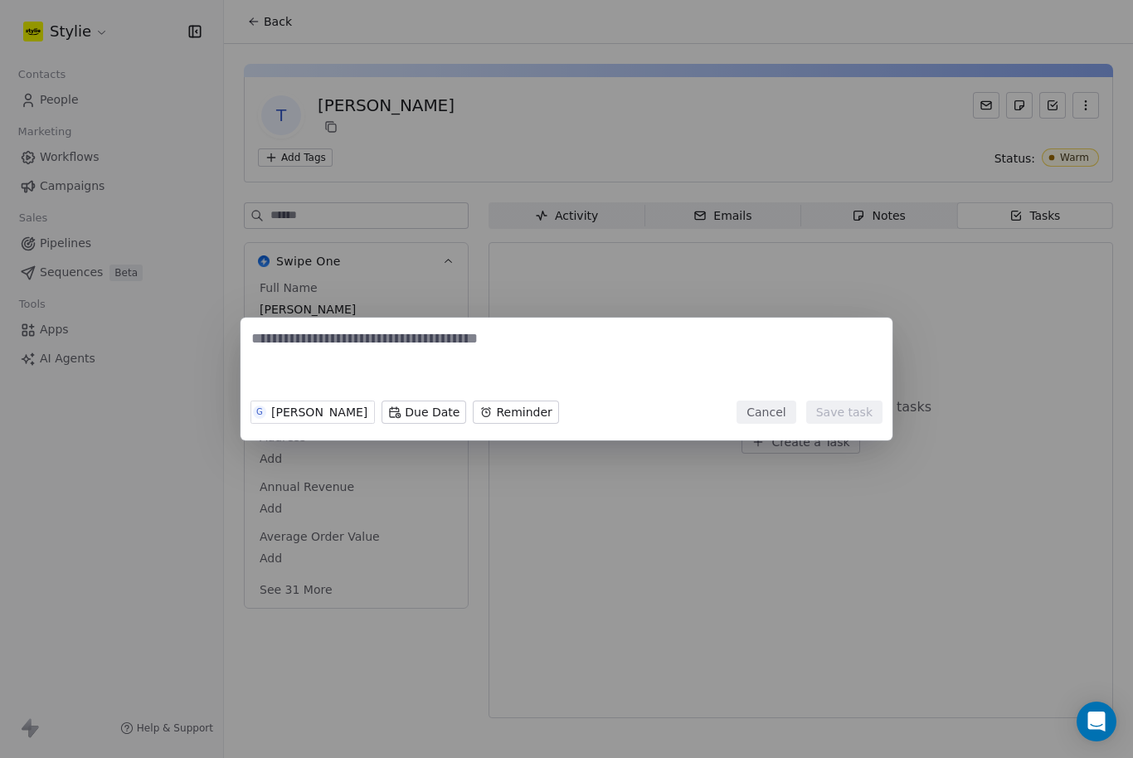
click at [307, 353] on textarea at bounding box center [566, 360] width 630 height 65
click at [307, 354] on textarea at bounding box center [566, 360] width 630 height 65
type textarea "**********"
click at [853, 416] on button "Save task" at bounding box center [844, 412] width 76 height 23
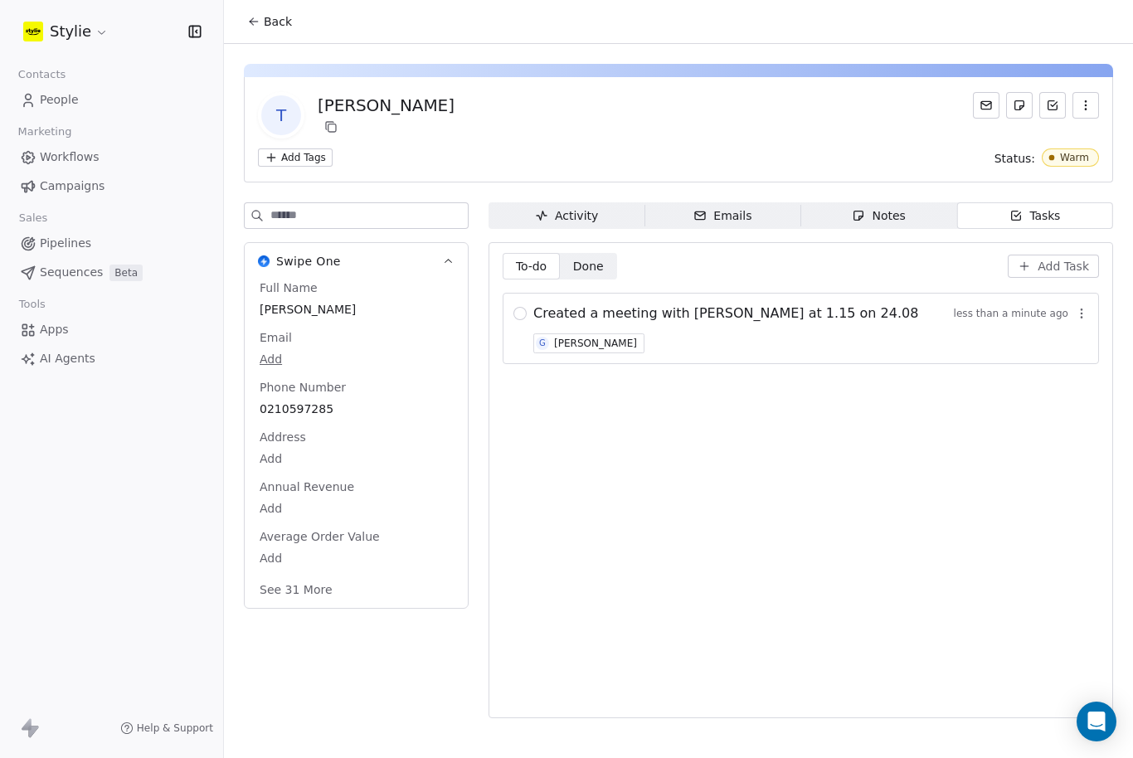
click at [52, 91] on span "People" at bounding box center [59, 99] width 39 height 17
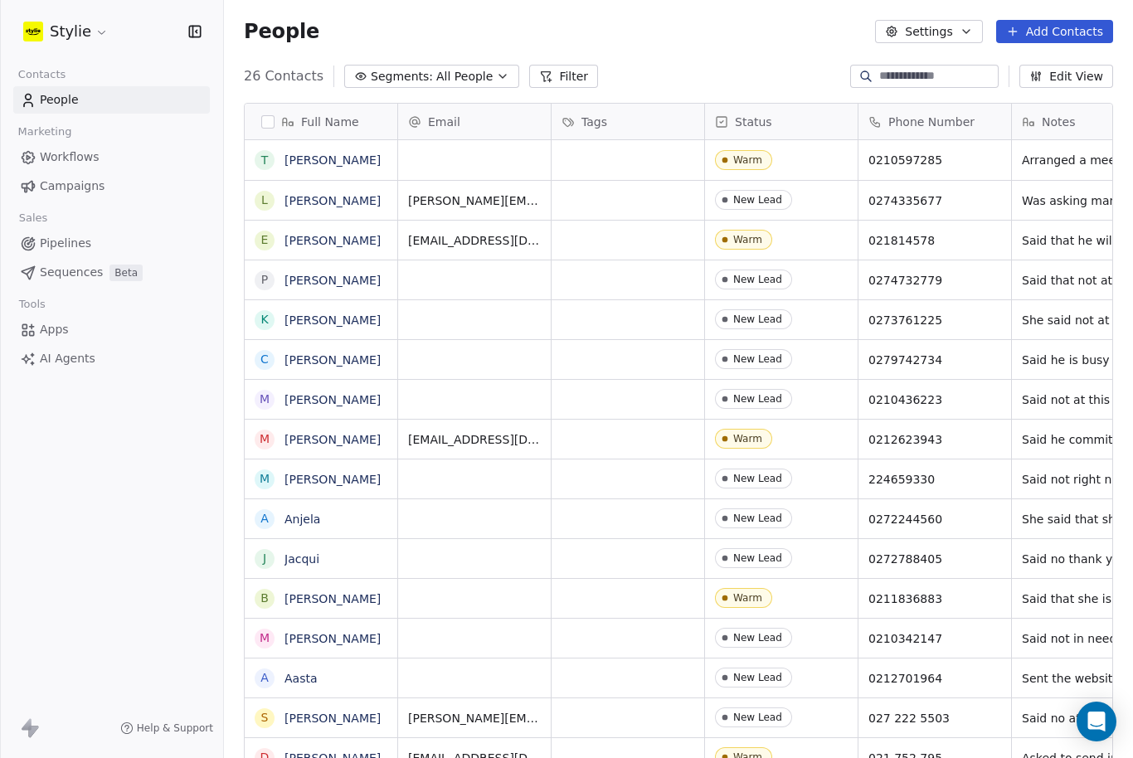
click at [1061, 31] on button "Add Contacts" at bounding box center [1054, 31] width 117 height 23
click at [1005, 74] on span "Create new contact" at bounding box center [1056, 67] width 114 height 17
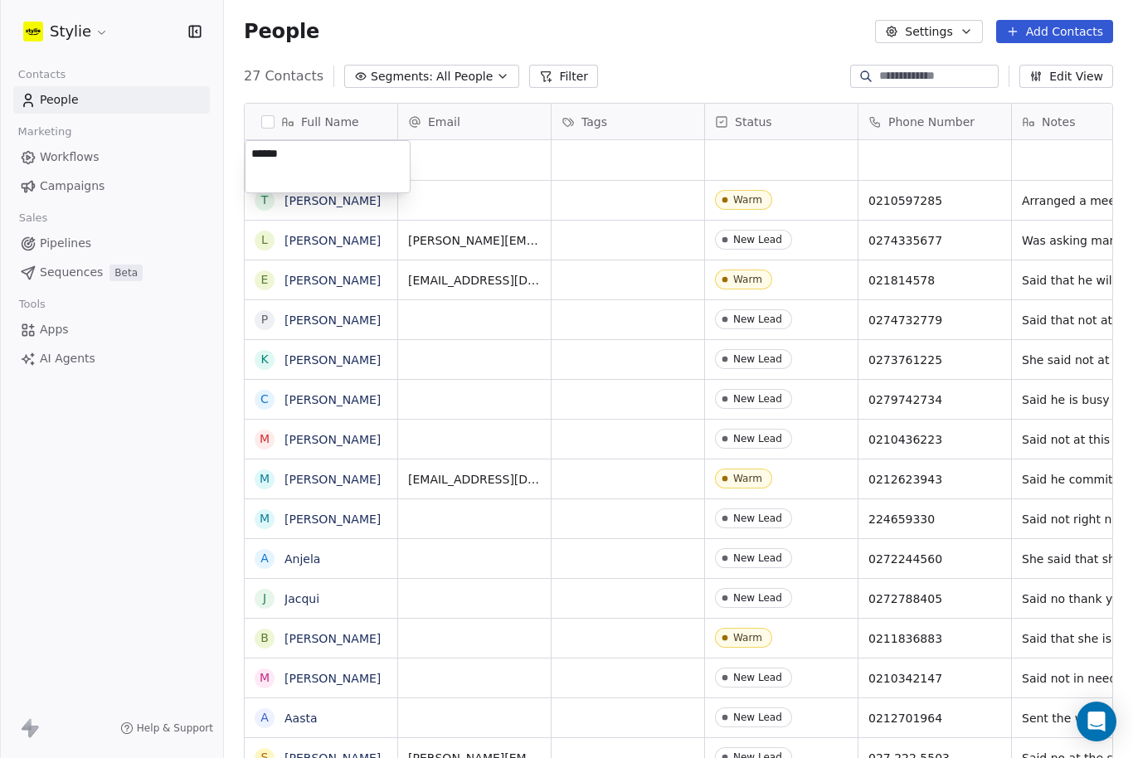
type textarea "*******"
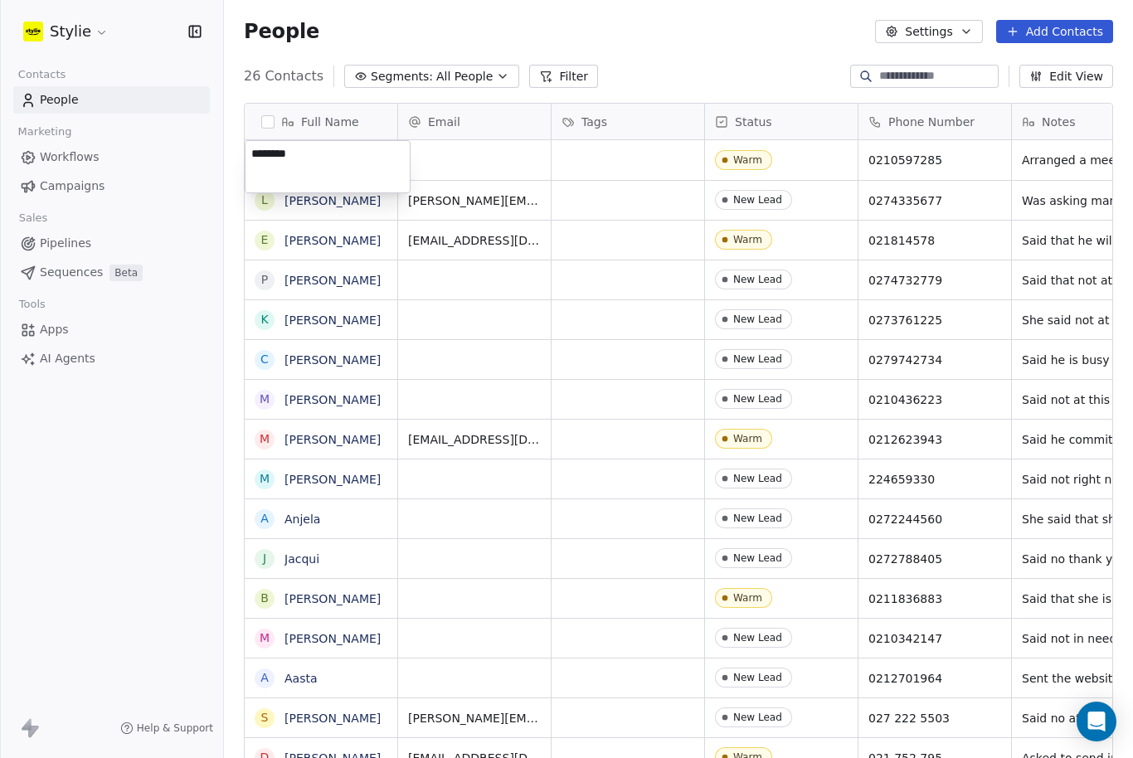
drag, startPoint x: 303, startPoint y: 159, endPoint x: 235, endPoint y: 148, distance: 69.0
click at [235, 148] on html "Stylie Contacts People Marketing Workflows Campaigns Sales Pipelines Sequences …" at bounding box center [566, 379] width 1133 height 758
type textarea "**********"
drag, startPoint x: 435, startPoint y: 151, endPoint x: 435, endPoint y: 72, distance: 78.8
click at [435, 72] on html "Stylie Contacts People Marketing Workflows Campaigns Sales Pipelines Sequences …" at bounding box center [566, 379] width 1133 height 758
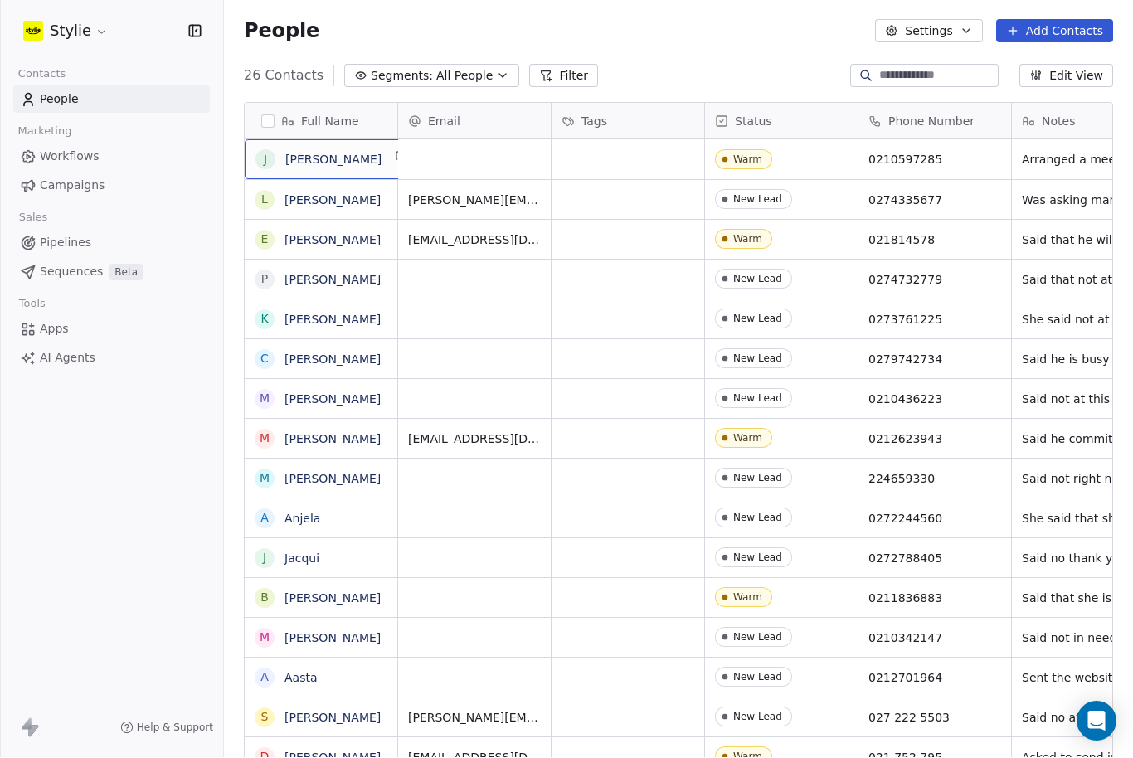
click at [362, 170] on div "J Jaggy Bhupal" at bounding box center [333, 160] width 177 height 40
drag, startPoint x: 328, startPoint y: 161, endPoint x: 234, endPoint y: 154, distance: 94.8
click at [234, 154] on html "Stylie Contacts People Marketing Workflows Campaigns Sales Pipelines Sequences …" at bounding box center [566, 379] width 1133 height 758
type textarea "****"
click at [609, 152] on html "Stylie Contacts People Marketing Workflows Campaigns Sales Pipelines Sequences …" at bounding box center [566, 379] width 1133 height 758
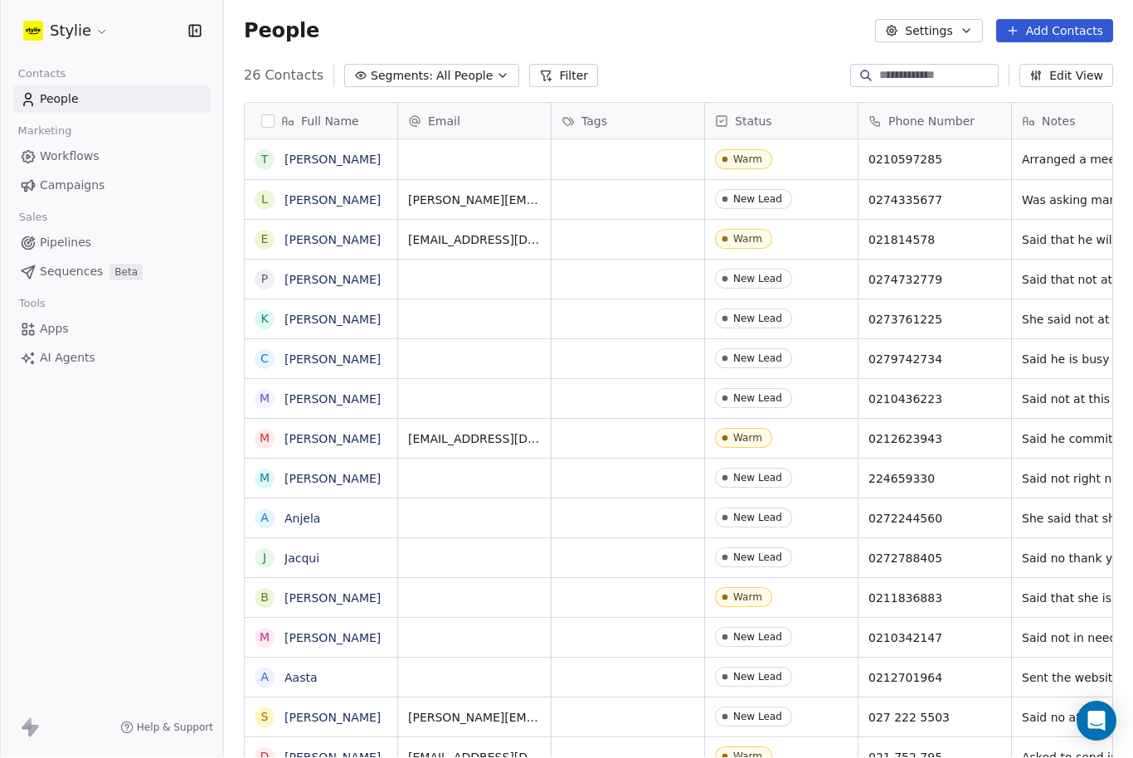
scroll to position [17, 0]
click at [1026, 20] on button "Add Contacts" at bounding box center [1054, 31] width 117 height 23
click at [1020, 56] on span "Create new contact" at bounding box center [1056, 49] width 114 height 17
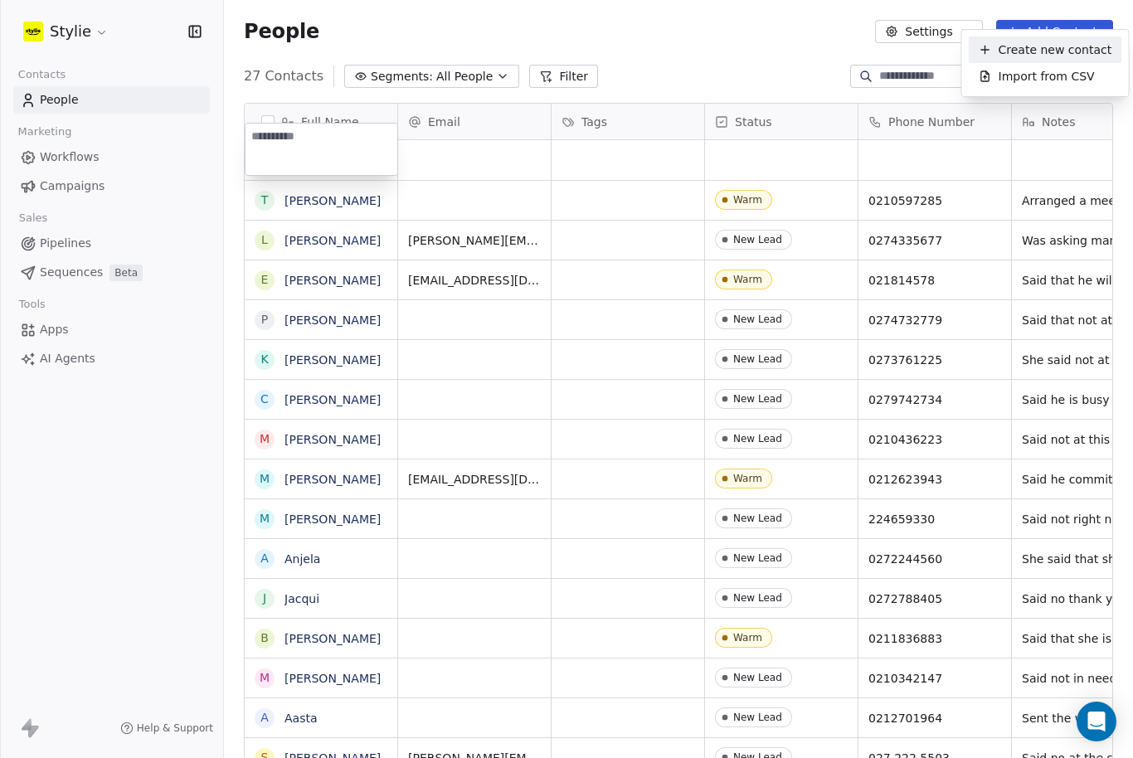
scroll to position [17, 0]
type textarea "**********"
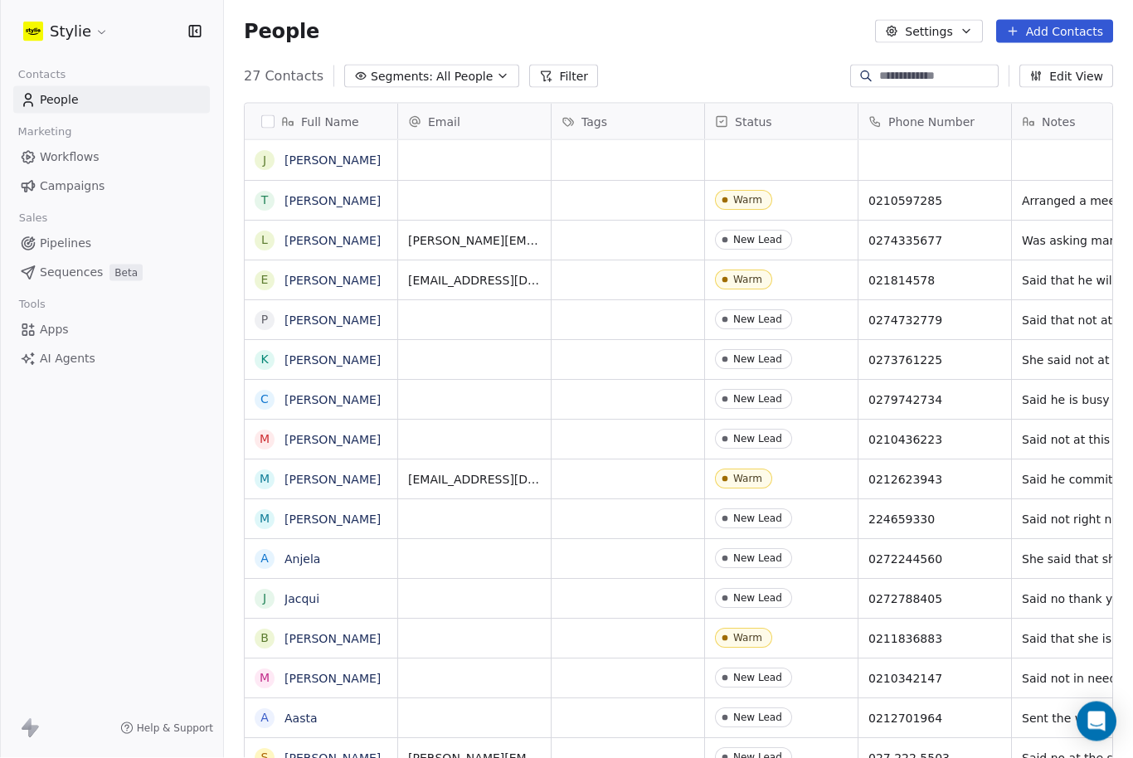
click at [438, 65] on html "Stylie Contacts People Marketing Workflows Campaigns Sales Pipelines Sequences …" at bounding box center [566, 379] width 1133 height 758
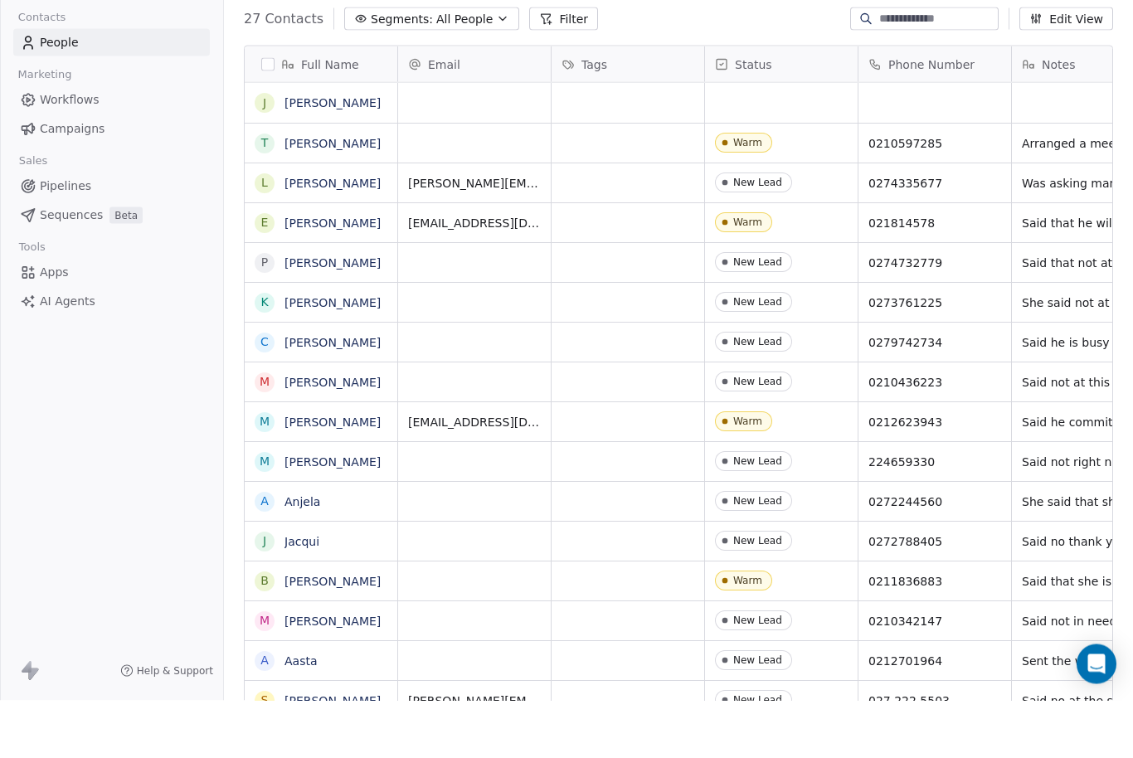
scroll to position [55, 0]
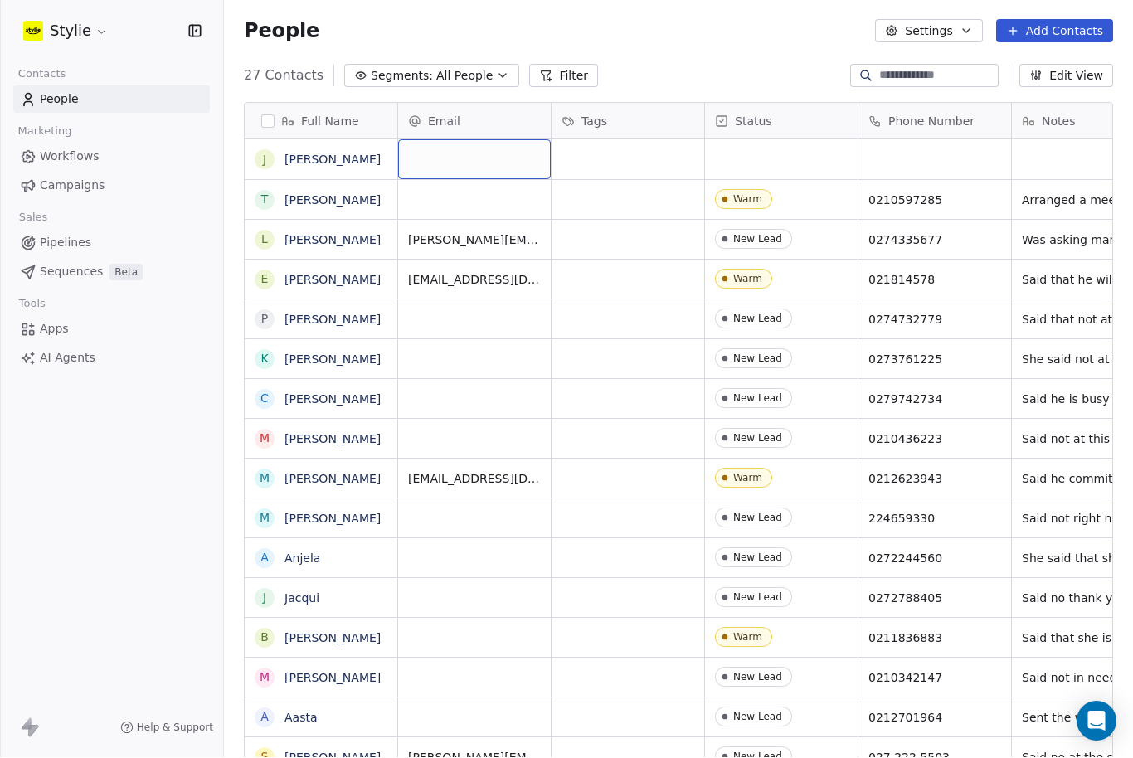
click at [462, 140] on div "grid" at bounding box center [474, 160] width 153 height 40
click at [464, 140] on div "grid" at bounding box center [474, 160] width 153 height 40
type input "**********"
click at [761, 85] on html "Stylie Contacts People Marketing Workflows Campaigns Sales Pipelines Sequences …" at bounding box center [566, 379] width 1133 height 758
click at [754, 140] on div "grid" at bounding box center [781, 160] width 153 height 40
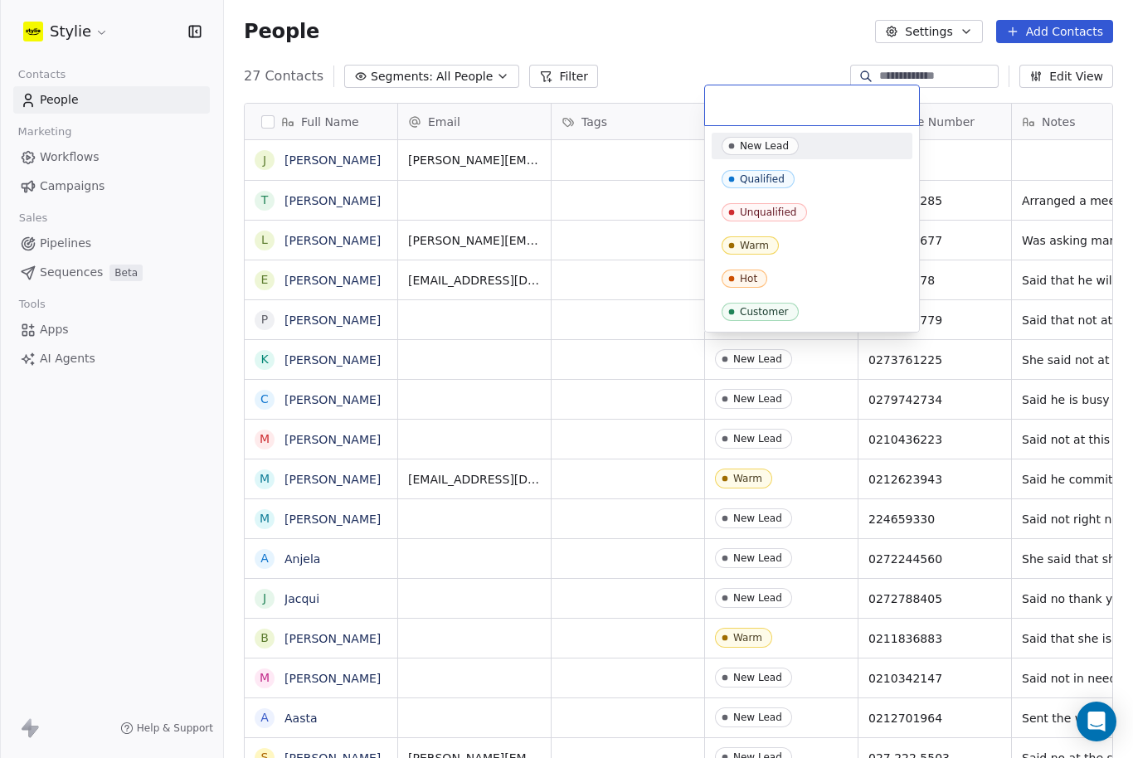
click at [767, 145] on div "New Lead" at bounding box center [764, 146] width 49 height 12
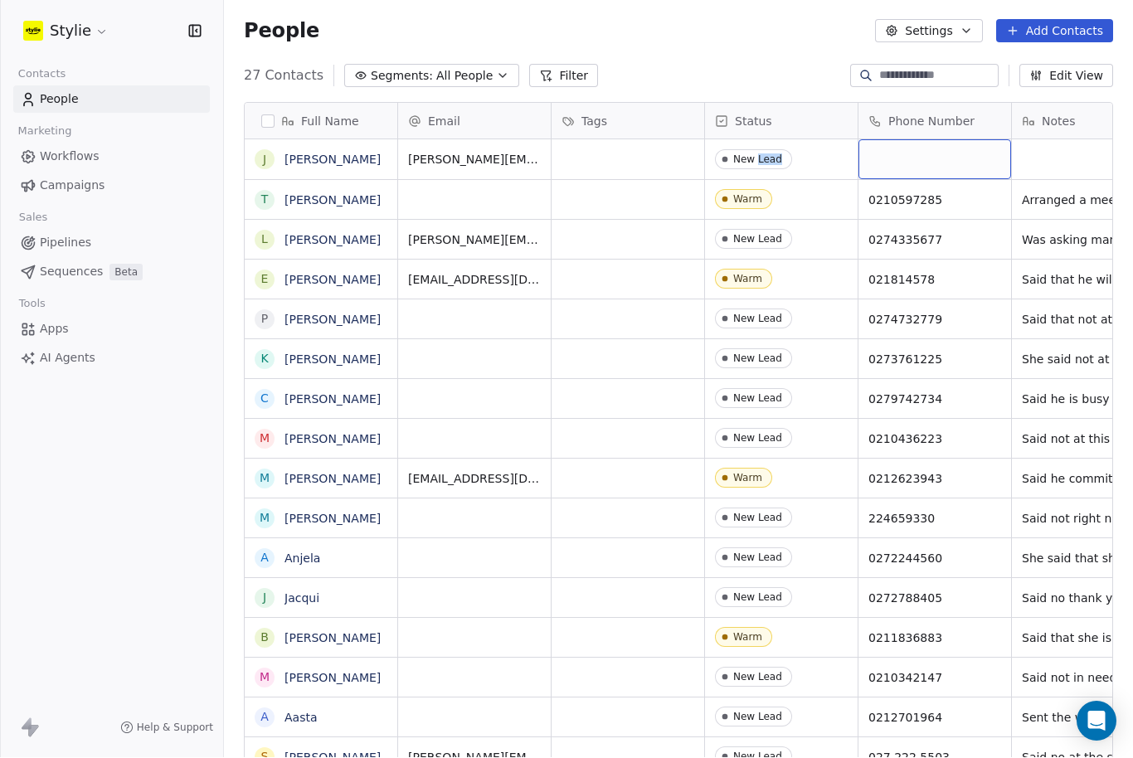
click at [915, 140] on div "grid" at bounding box center [934, 160] width 153 height 40
paste input "**********"
type input "**********"
click at [1033, 85] on html "Stylie Contacts People Marketing Workflows Campaigns Sales Pipelines Sequences …" at bounding box center [566, 379] width 1133 height 758
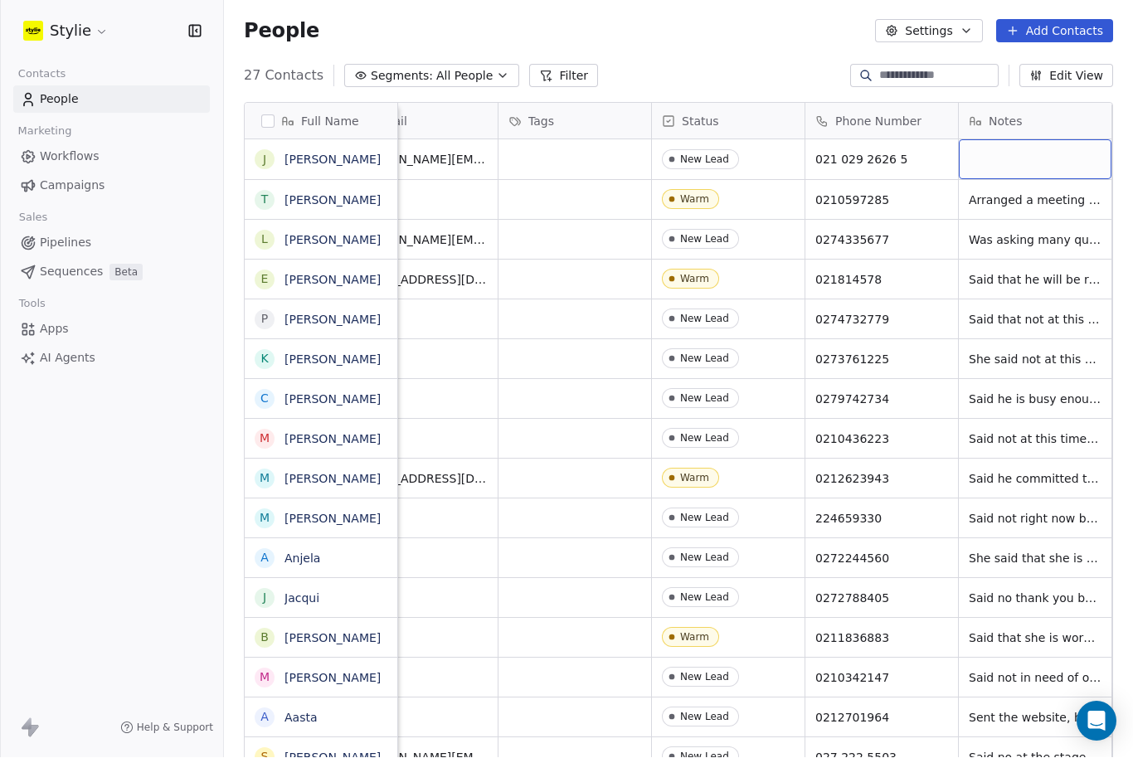
click at [998, 140] on div "grid" at bounding box center [1035, 160] width 153 height 40
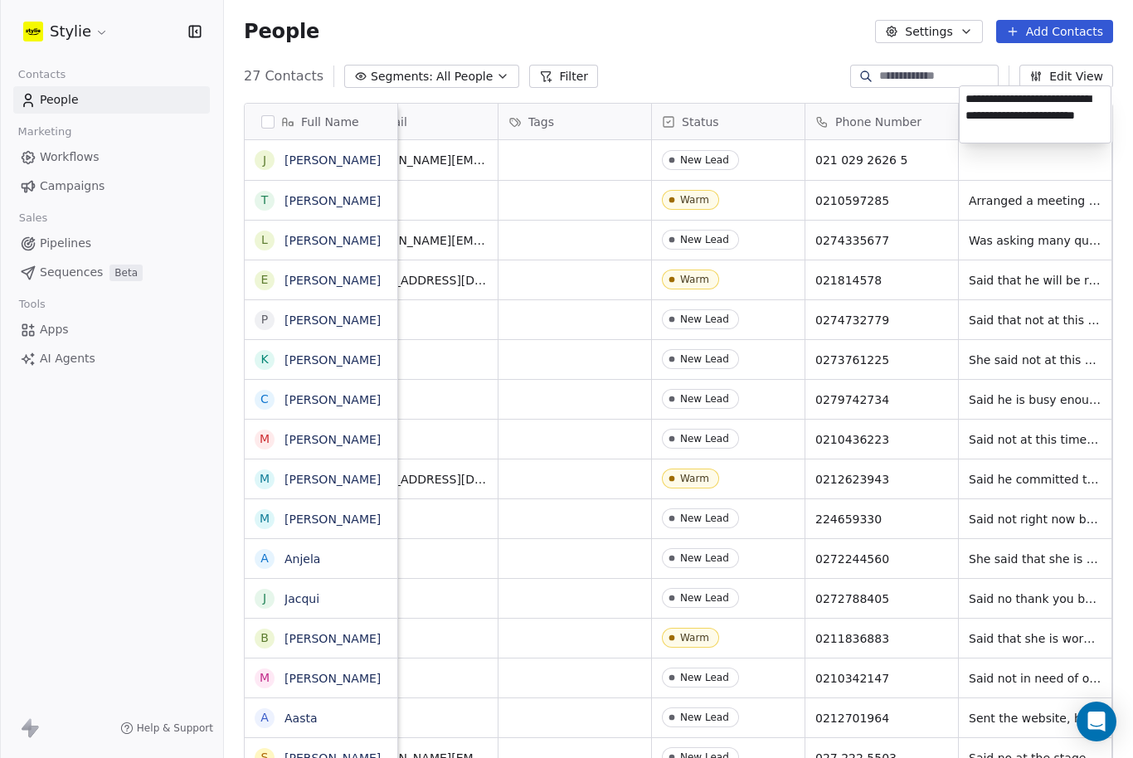
type textarea "**********"
drag, startPoint x: 28, startPoint y: 459, endPoint x: 29, endPoint y: 436, distance: 23.2
click at [29, 436] on html "Stylie Contacts People Marketing Workflows Campaigns Sales Pipelines Sequences …" at bounding box center [566, 379] width 1133 height 758
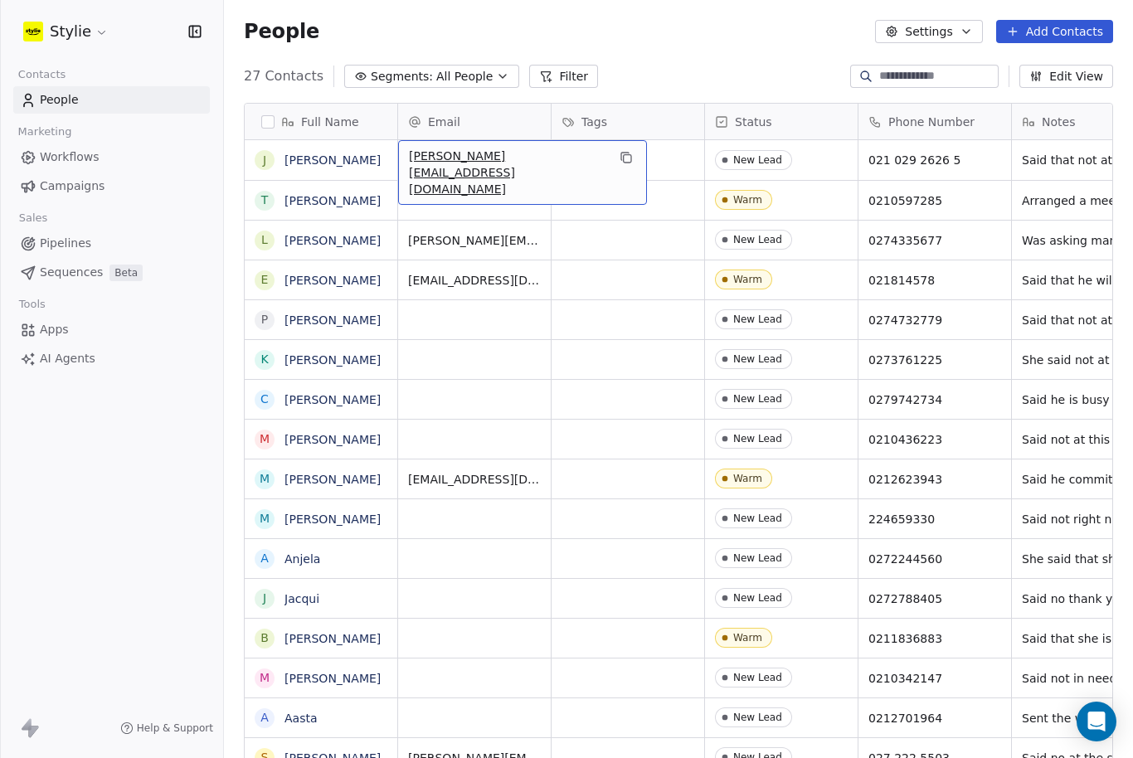
scroll to position [0, 0]
click at [1077, 33] on button "Add Contacts" at bounding box center [1054, 31] width 117 height 23
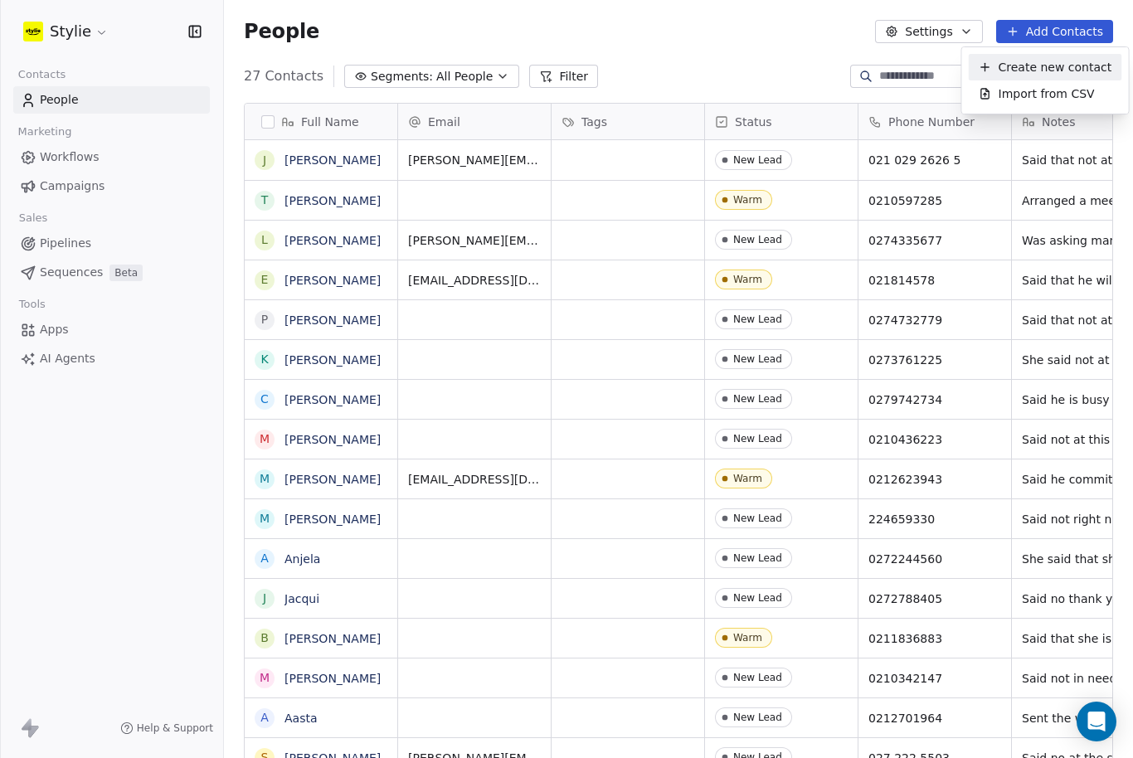
click at [1051, 66] on span "Create new contact" at bounding box center [1056, 67] width 114 height 17
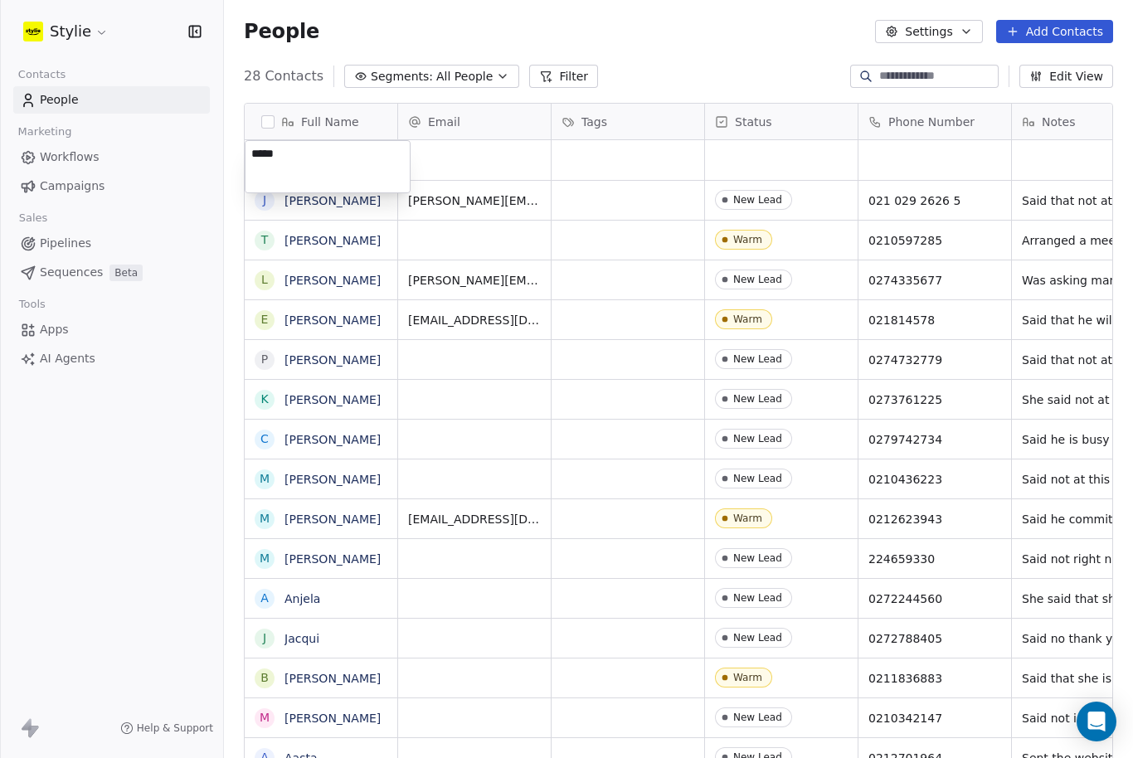
type textarea "******"
drag, startPoint x: 454, startPoint y: 160, endPoint x: 455, endPoint y: 81, distance: 78.8
click at [455, 81] on html "Stylie Contacts People Marketing Workflows Campaigns Sales Pipelines Sequences …" at bounding box center [566, 379] width 1133 height 758
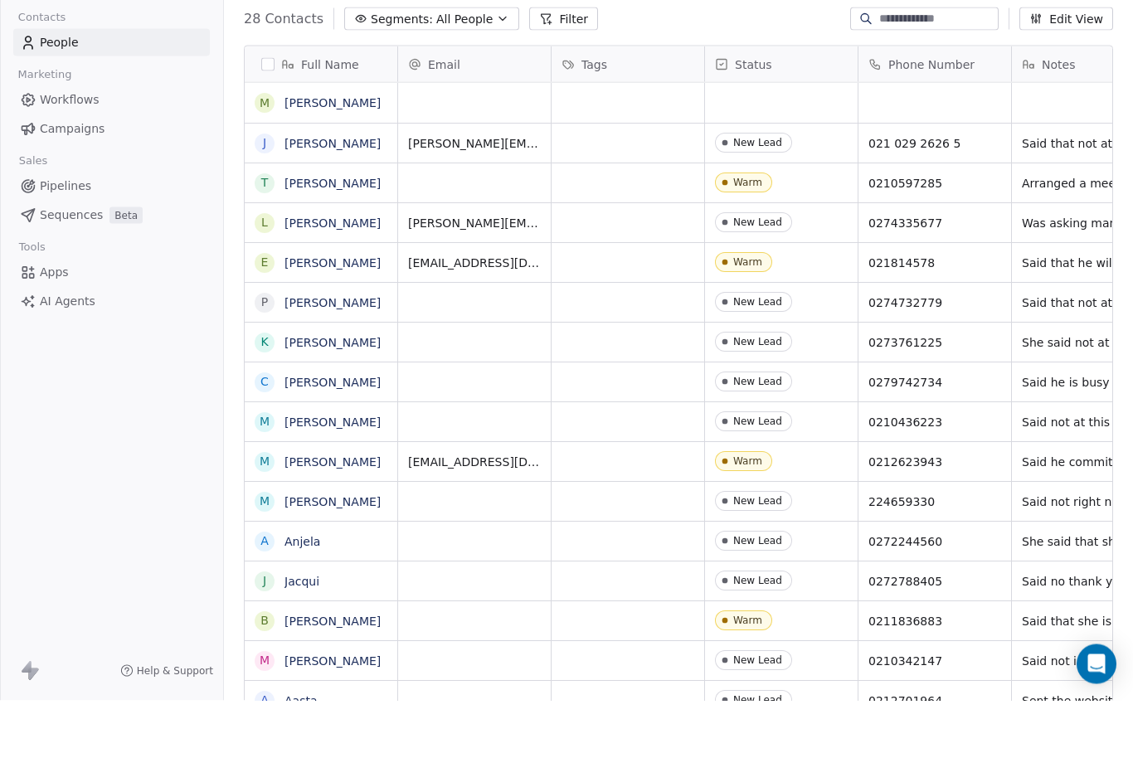
scroll to position [55, 0]
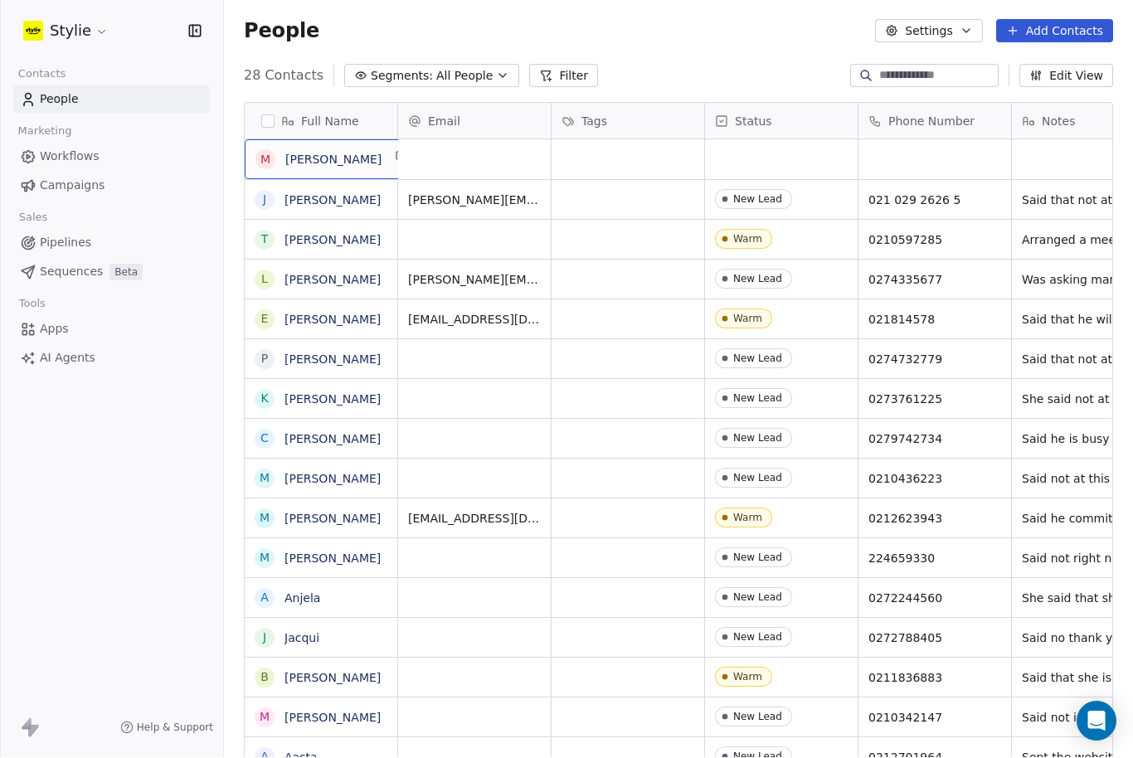
click at [361, 140] on div "M Meghan" at bounding box center [333, 160] width 177 height 40
click at [341, 161] on textarea "******" at bounding box center [320, 166] width 151 height 51
type textarea "**********"
click at [523, 120] on html "Stylie Contacts People Marketing Workflows Campaigns Sales Pipelines Sequences …" at bounding box center [566, 379] width 1133 height 758
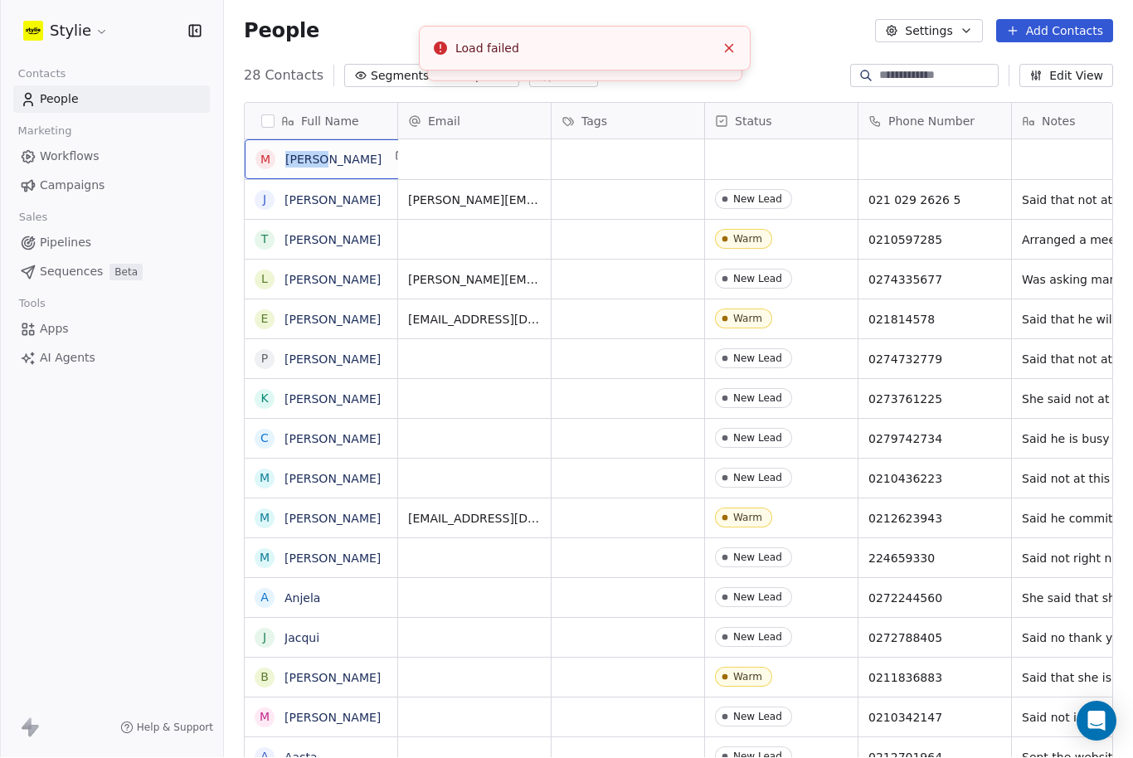
click at [354, 153] on span "Meghan" at bounding box center [333, 160] width 96 height 17
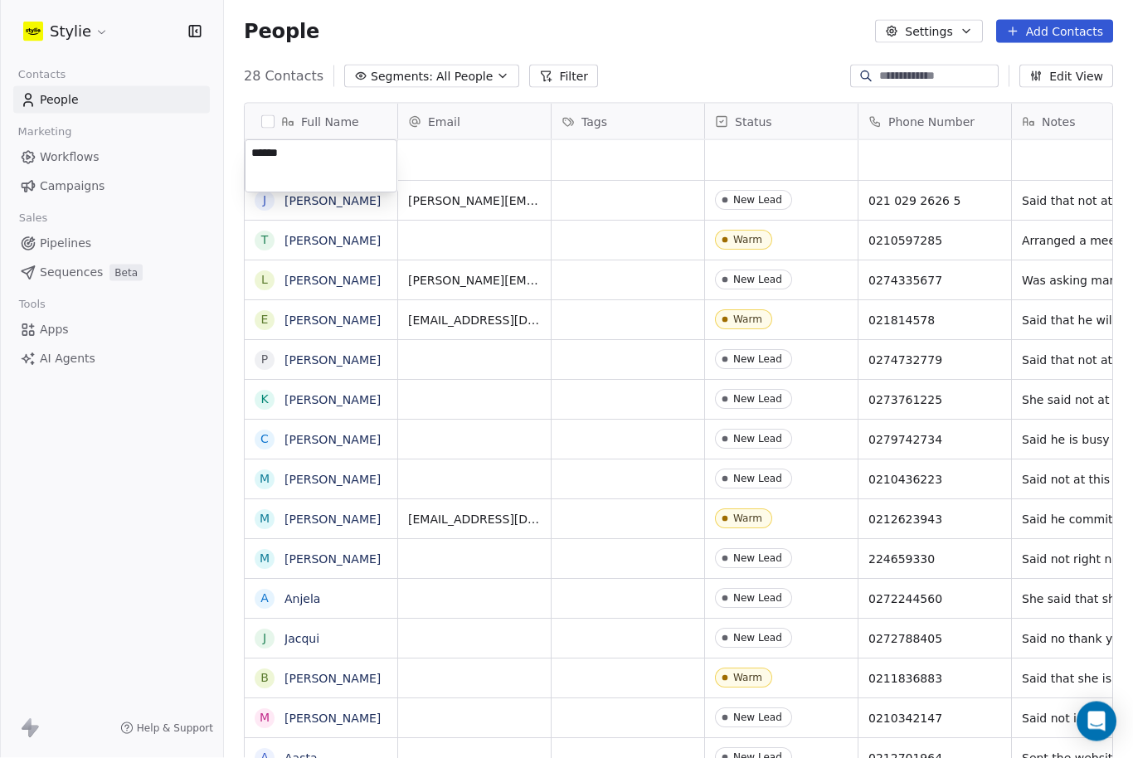
click at [331, 152] on textarea "******" at bounding box center [320, 166] width 151 height 51
type textarea "**********"
click at [582, 138] on html "Stylie Contacts People Marketing Workflows Campaigns Sales Pipelines Sequences …" at bounding box center [566, 379] width 1133 height 758
click at [904, 162] on div "grid" at bounding box center [934, 160] width 153 height 40
type input "**********"
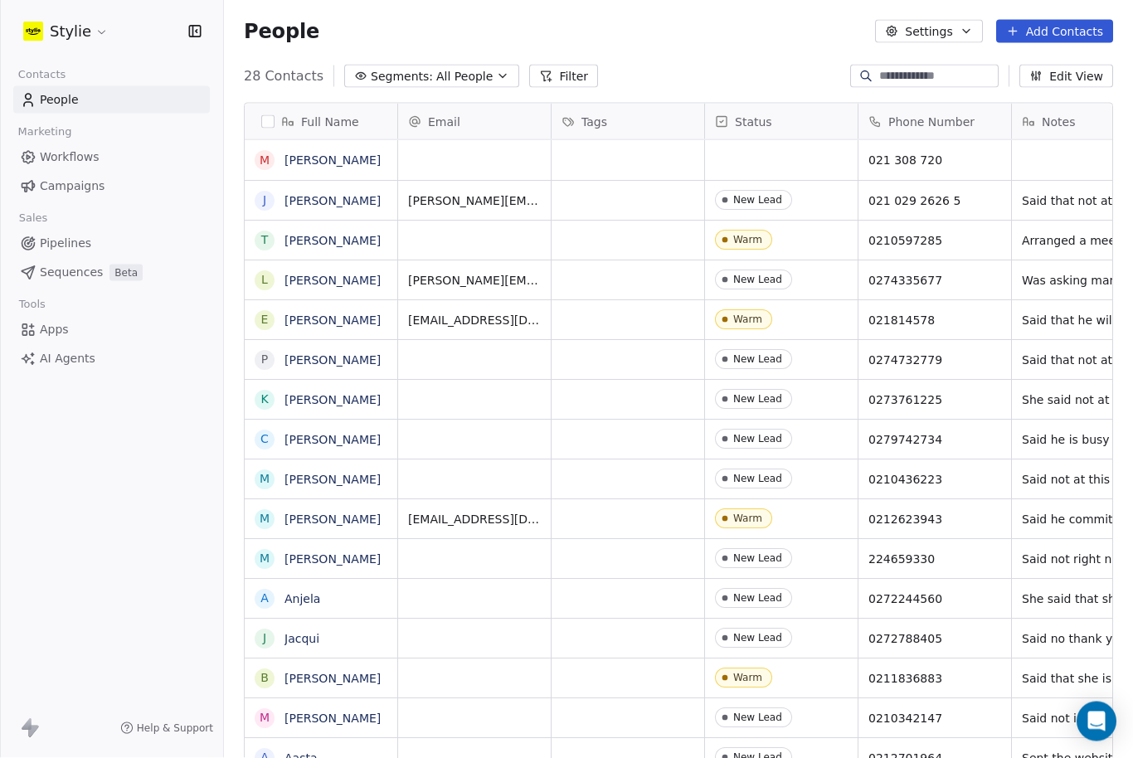
click at [491, 135] on html "Stylie Contacts People Marketing Workflows Campaigns Sales Pipelines Sequences …" at bounding box center [566, 379] width 1133 height 758
click at [447, 140] on div "grid" at bounding box center [474, 160] width 153 height 40
type input "**********"
click at [1054, 85] on html "Stylie Contacts People Marketing Workflows Campaigns Sales Pipelines Sequences …" at bounding box center [566, 379] width 1133 height 758
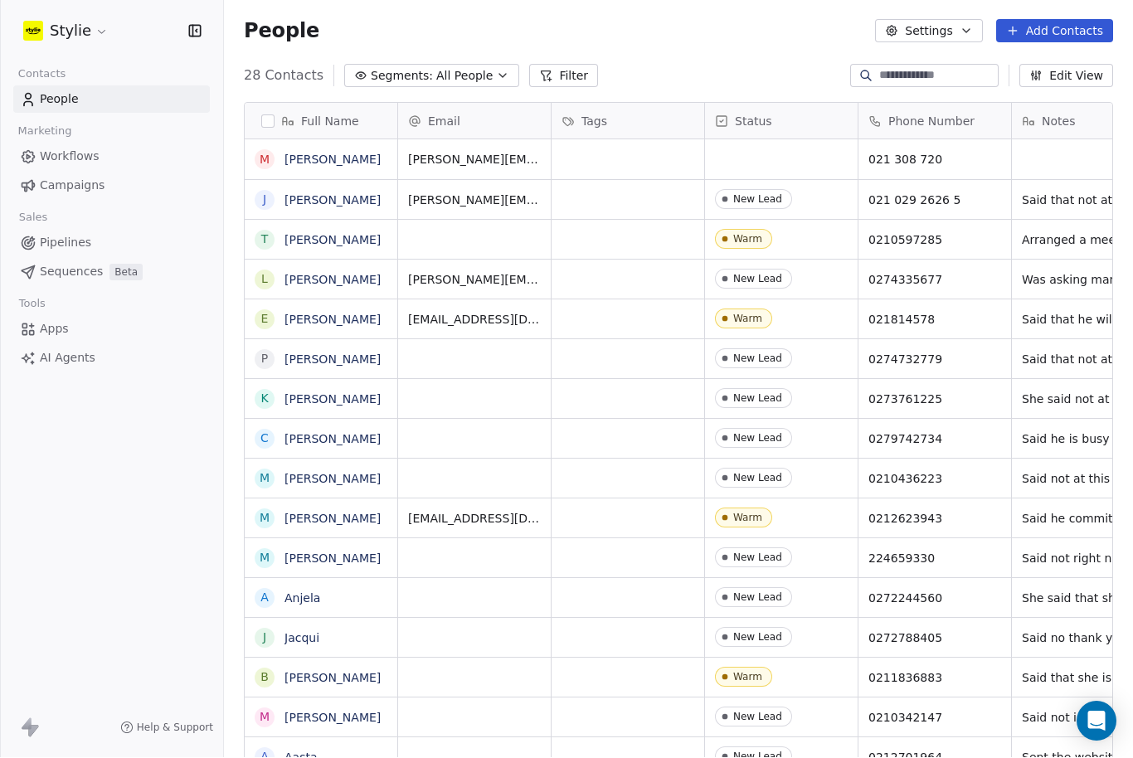
scroll to position [0, 53]
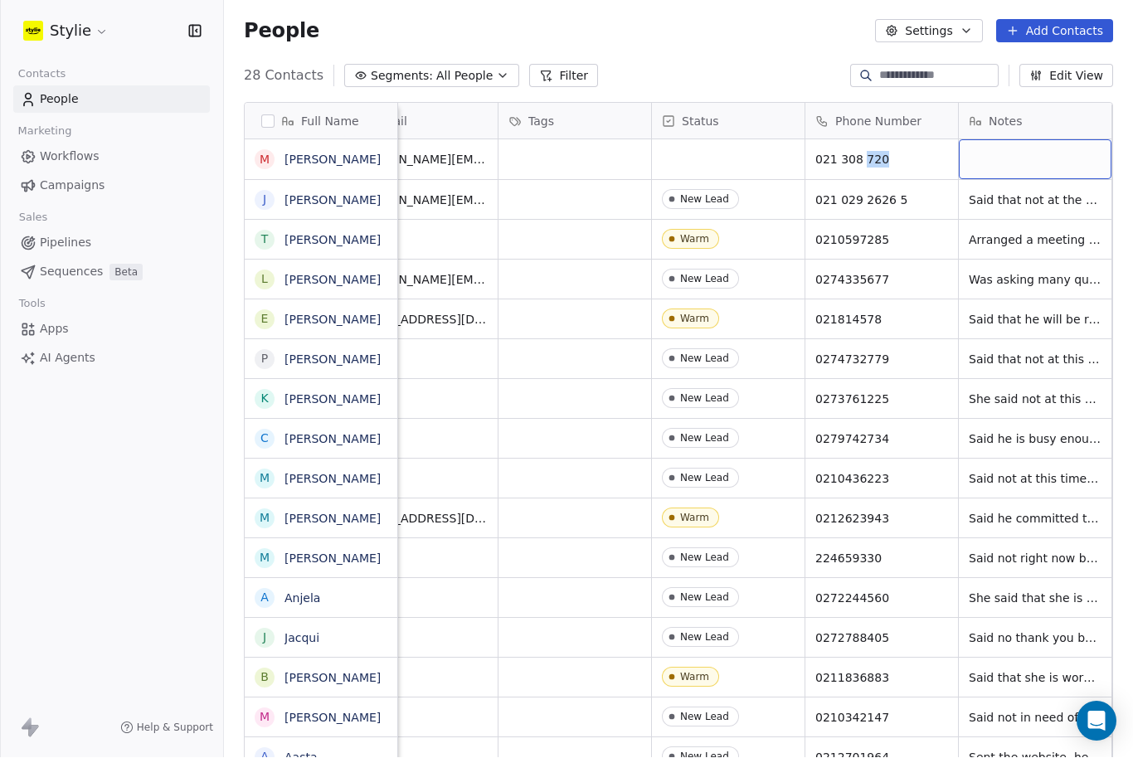
click at [1033, 140] on div "grid" at bounding box center [1035, 160] width 153 height 40
type textarea "**********"
click at [1007, 197] on html "Stylie Contacts People Marketing Workflows Campaigns Sales Pipelines Sequences …" at bounding box center [566, 379] width 1133 height 758
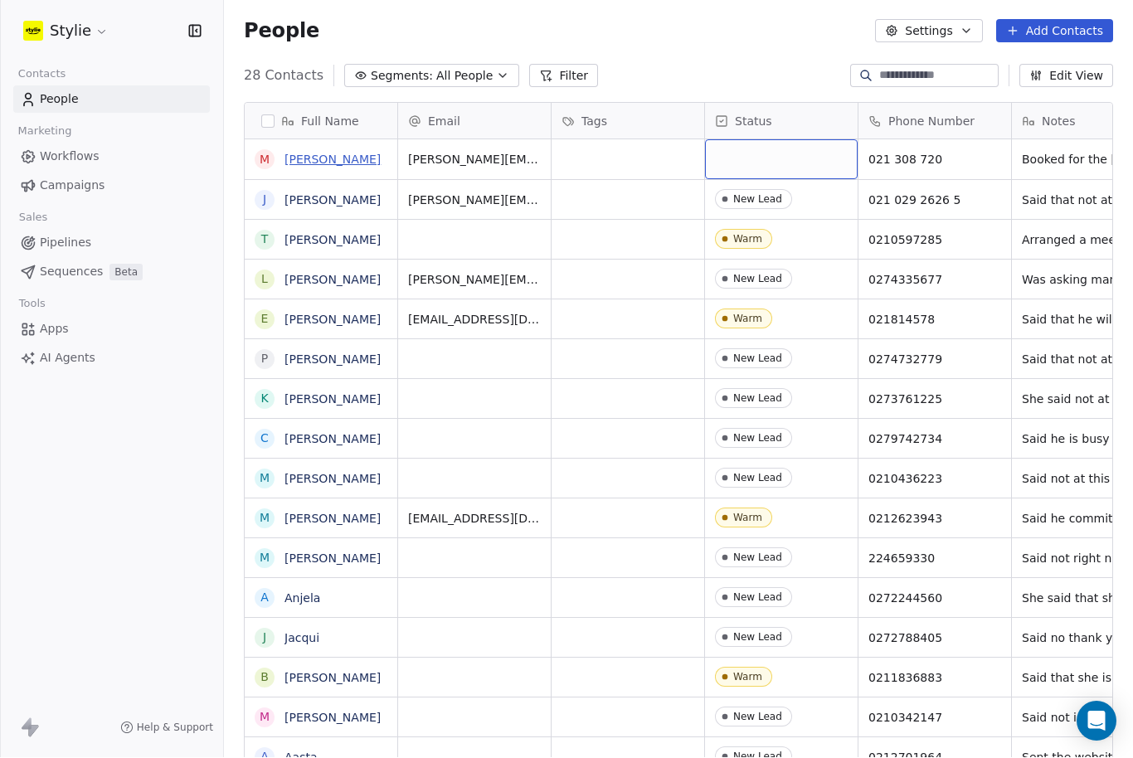
click at [333, 153] on link "Meghan Shelke" at bounding box center [332, 159] width 96 height 13
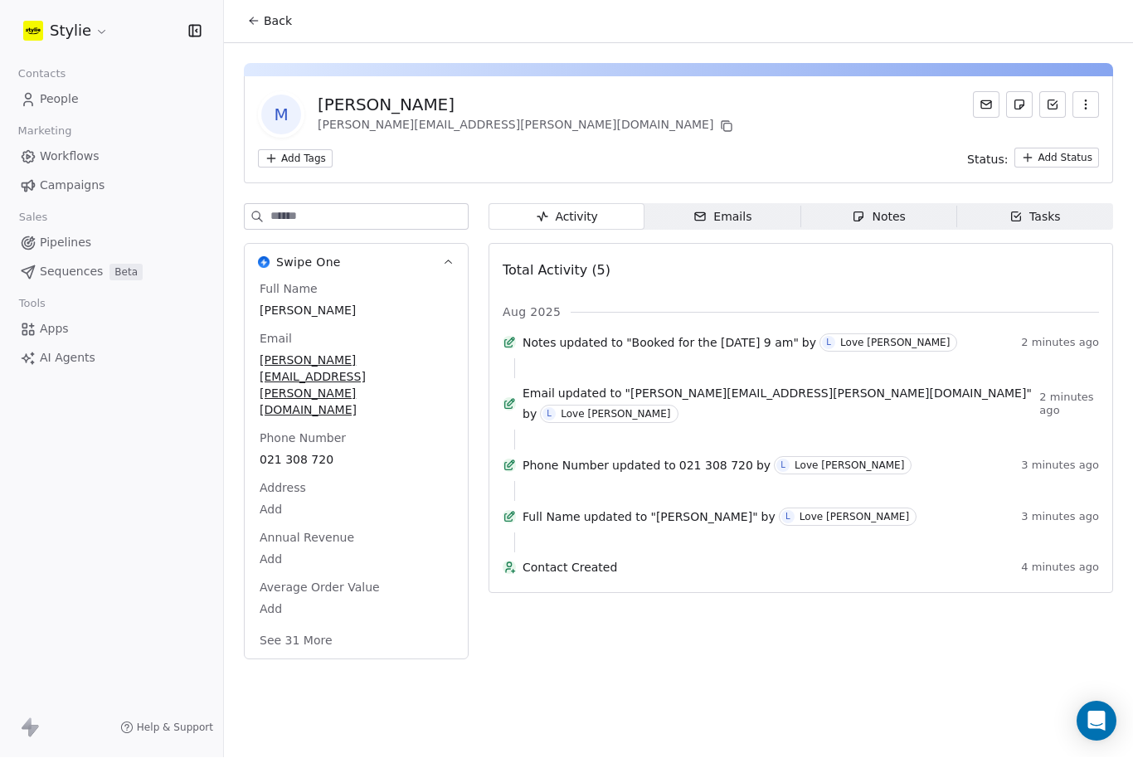
click at [1054, 209] on div "Tasks" at bounding box center [1034, 217] width 51 height 17
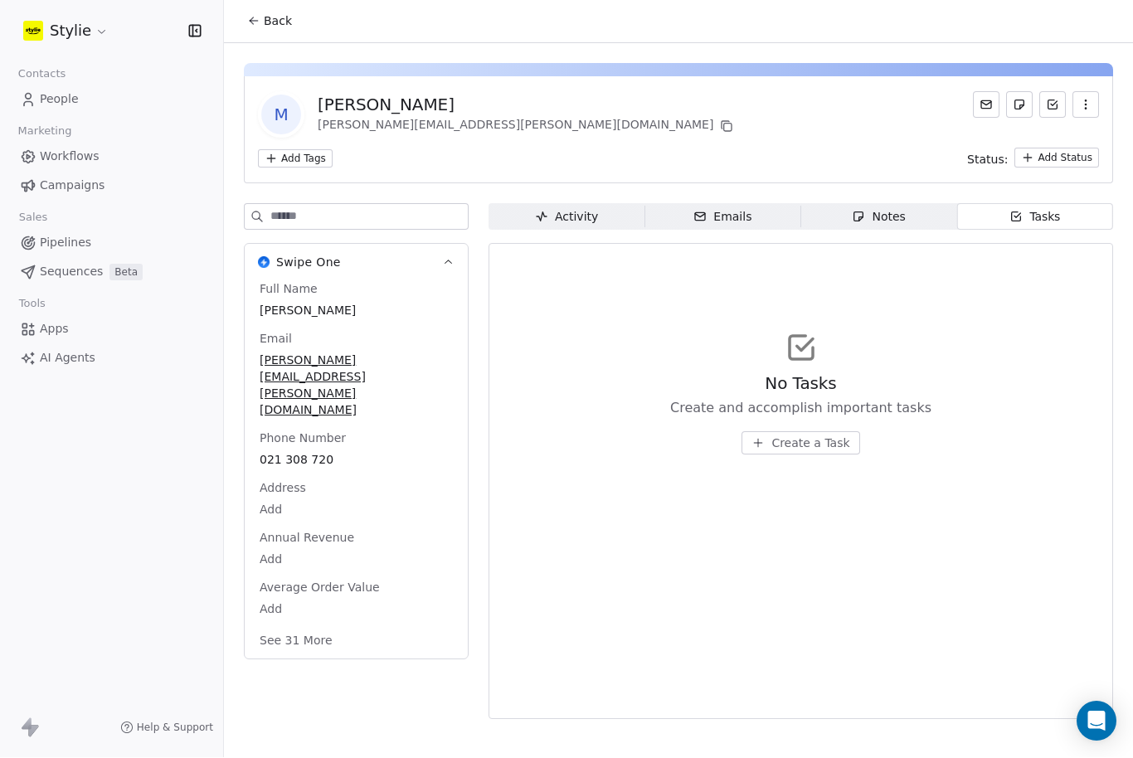
click at [803, 435] on span "Create a Task" at bounding box center [810, 443] width 78 height 17
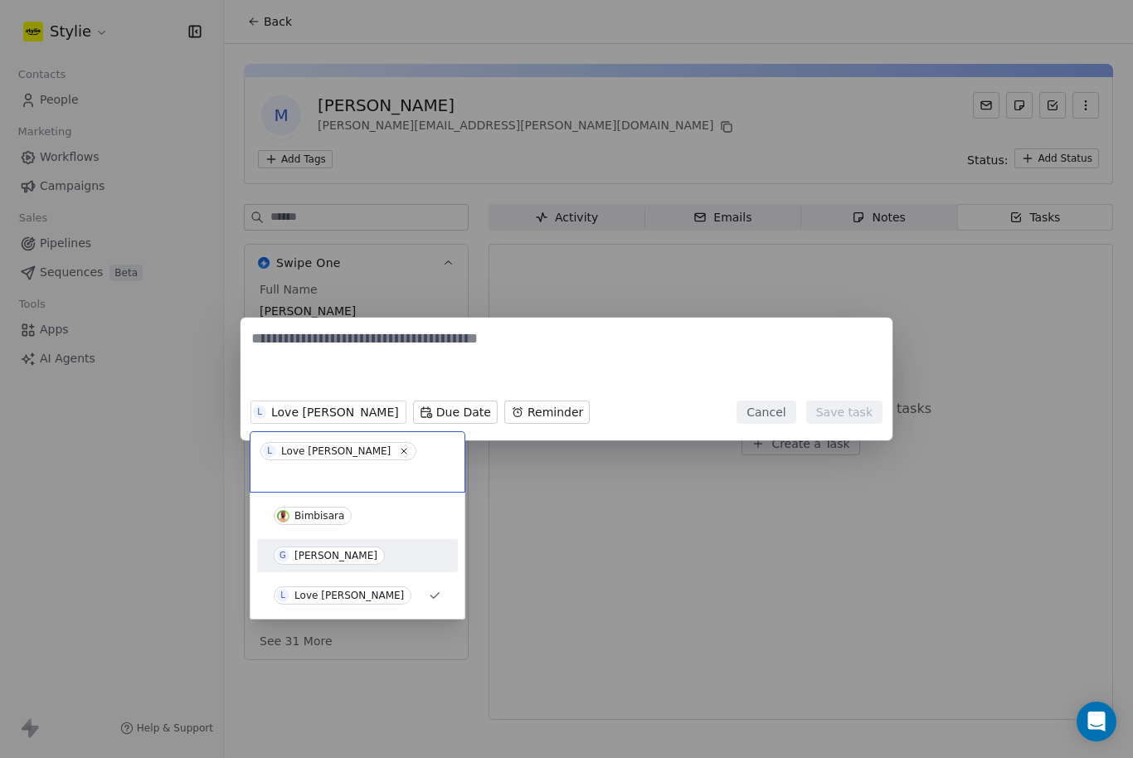
click at [305, 550] on div "G Gareth Fleck" at bounding box center [357, 555] width 201 height 33
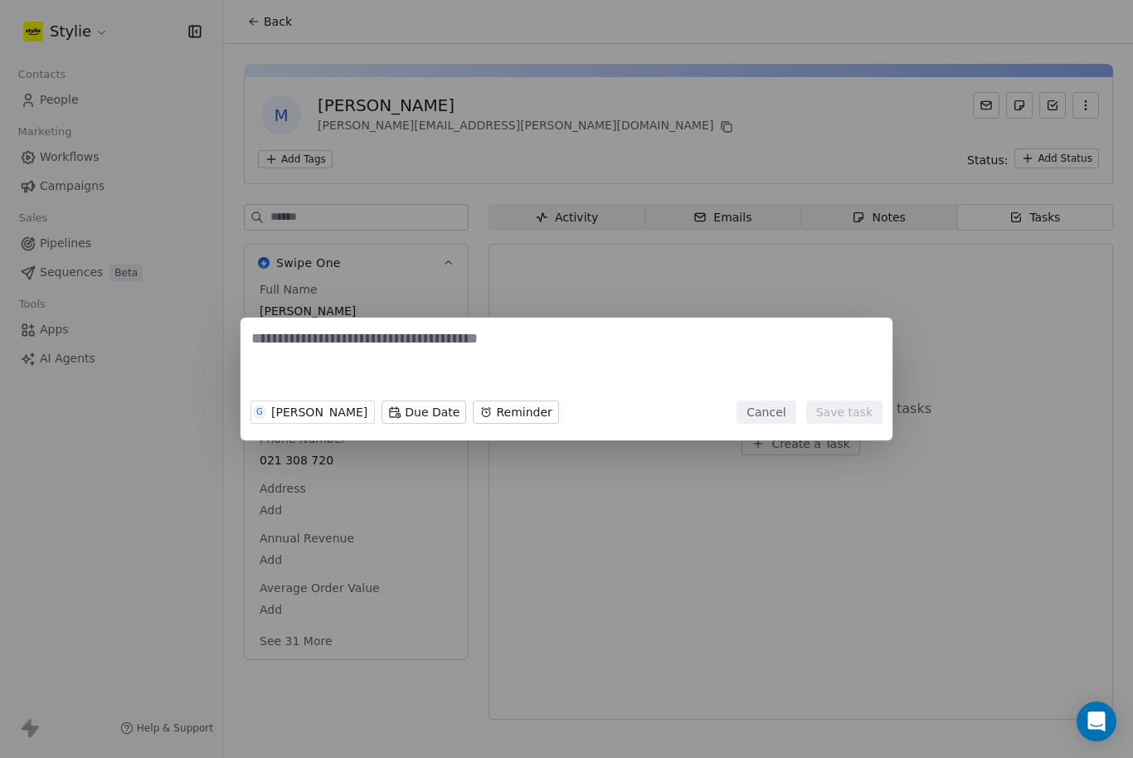
click at [318, 361] on textarea at bounding box center [566, 360] width 630 height 65
type textarea "**********"
click at [848, 419] on button "Save task" at bounding box center [844, 412] width 76 height 23
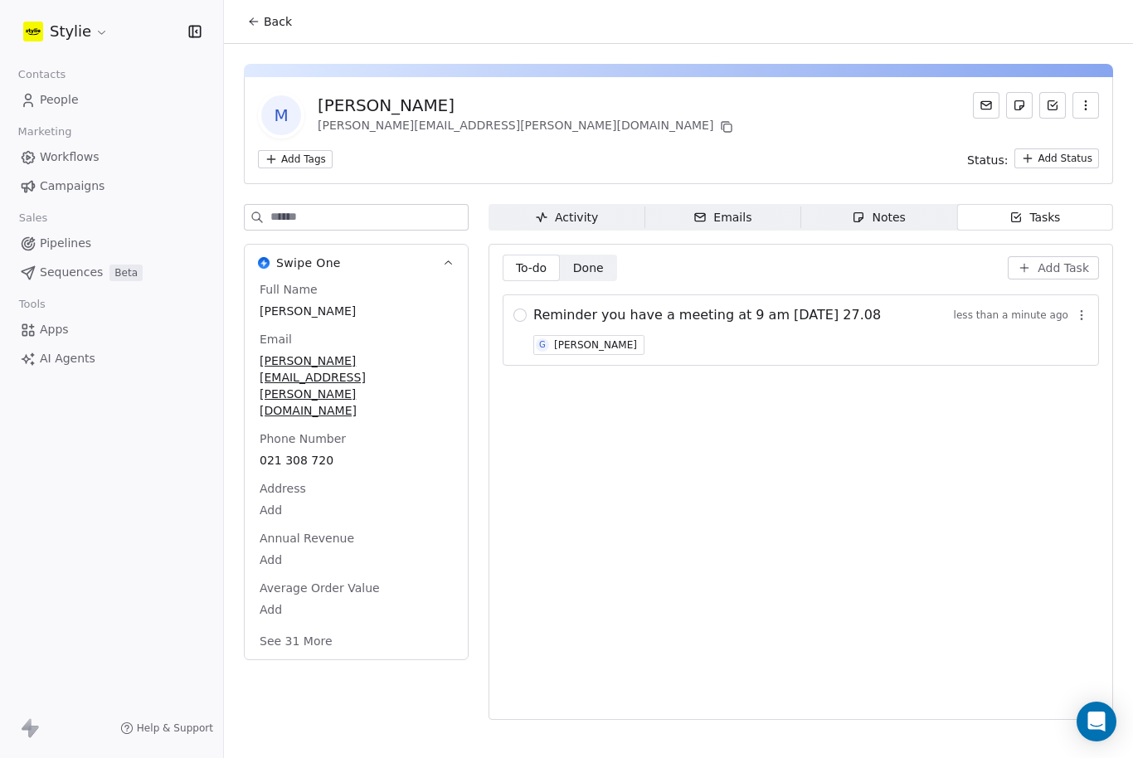
click at [65, 91] on span "People" at bounding box center [59, 99] width 39 height 17
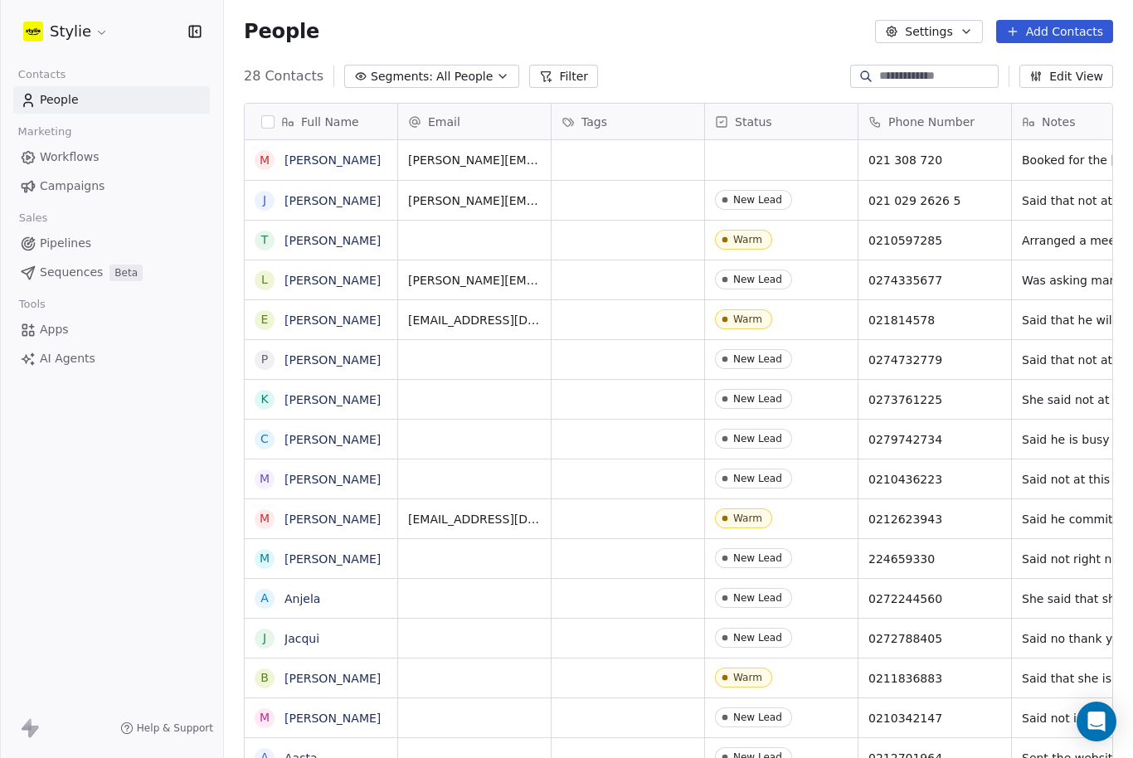
drag, startPoint x: 535, startPoint y: 160, endPoint x: 535, endPoint y: 105, distance: 54.7
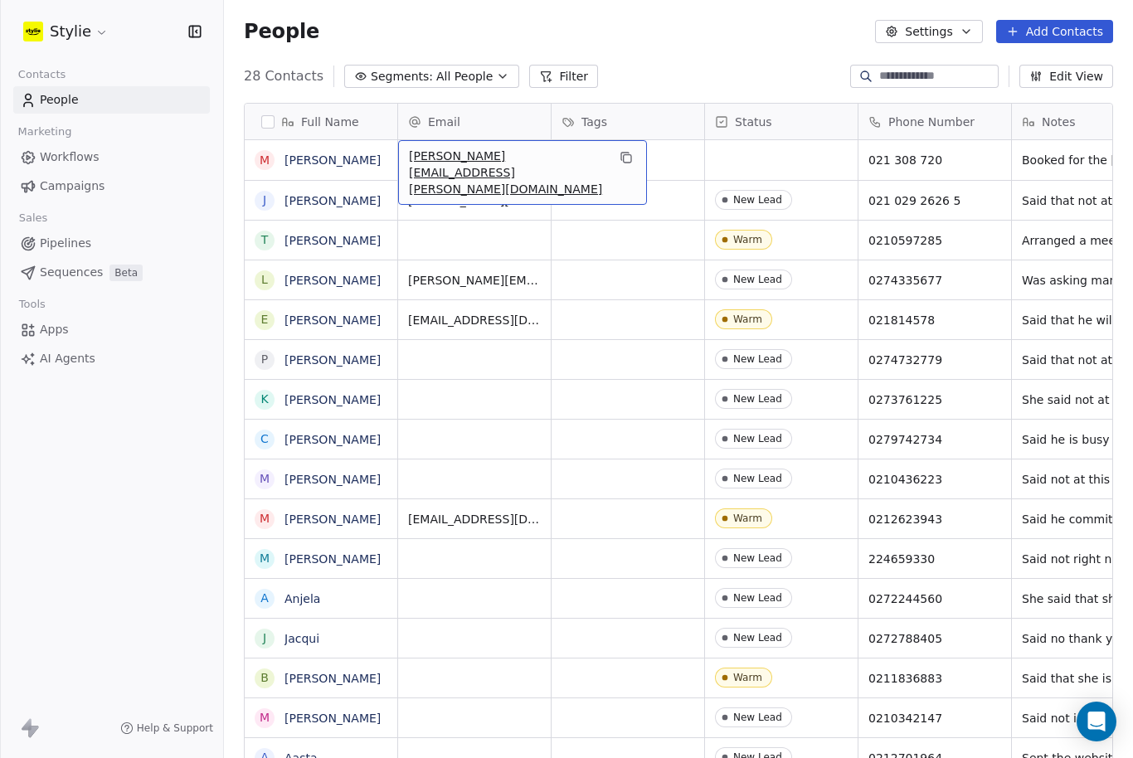
scroll to position [21, 0]
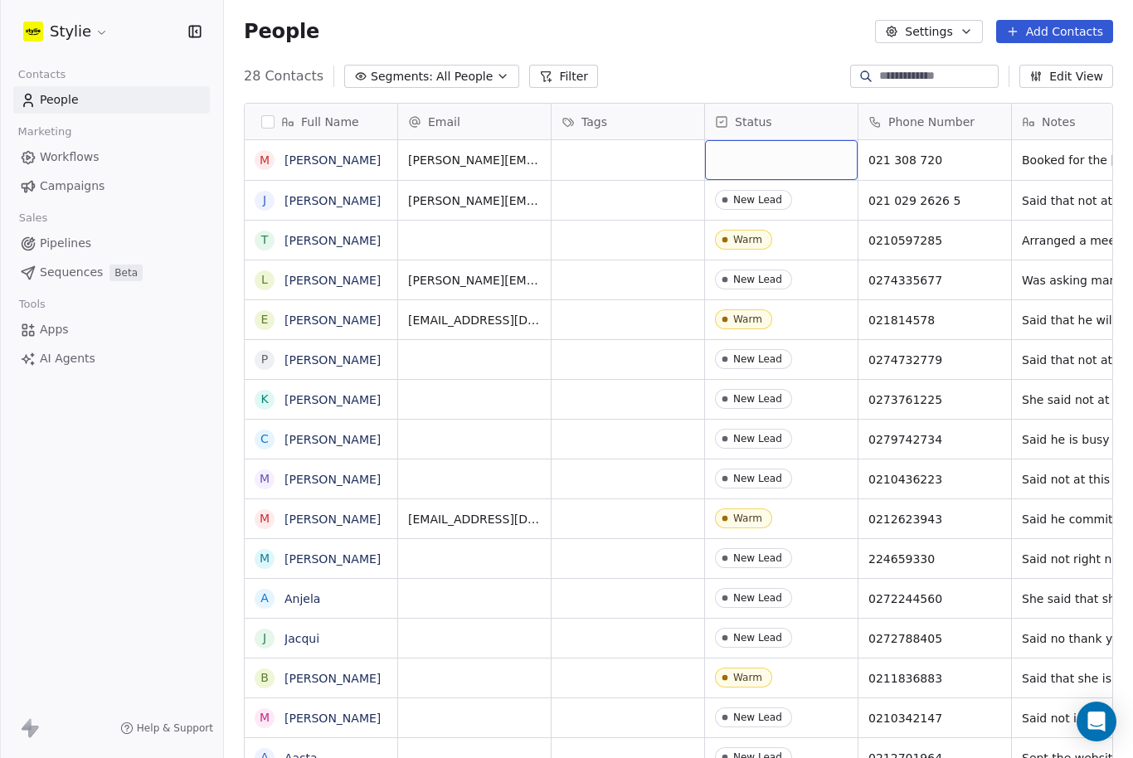
click at [778, 141] on div "grid" at bounding box center [781, 160] width 153 height 40
click at [776, 140] on div "grid" at bounding box center [781, 160] width 153 height 40
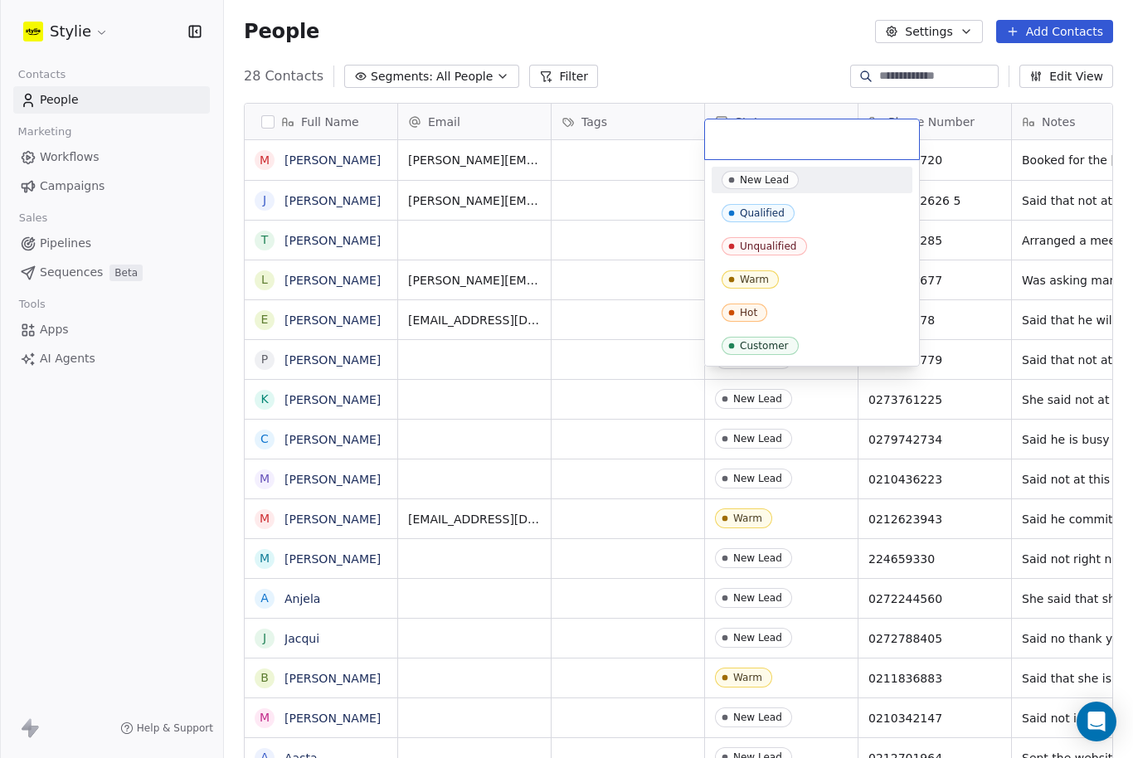
click at [822, 140] on input "text" at bounding box center [812, 139] width 194 height 18
click at [755, 273] on span "Warm" at bounding box center [750, 279] width 57 height 18
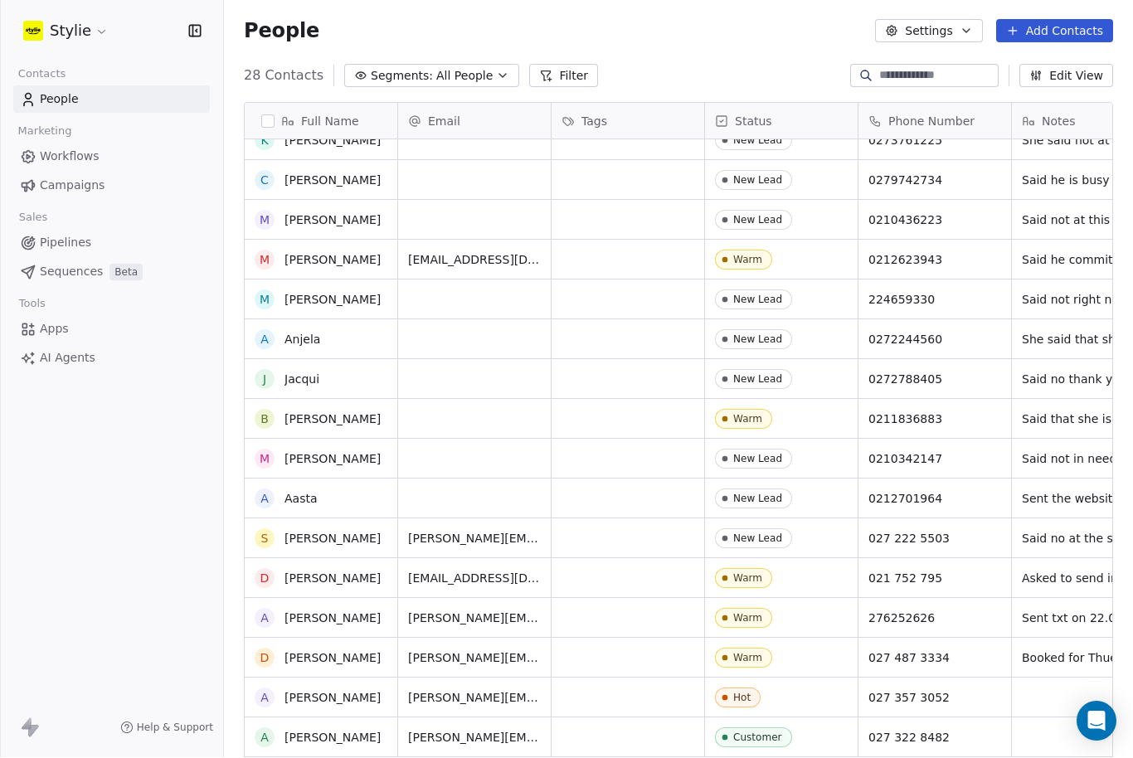
scroll to position [246, 0]
